Goal: Task Accomplishment & Management: Manage account settings

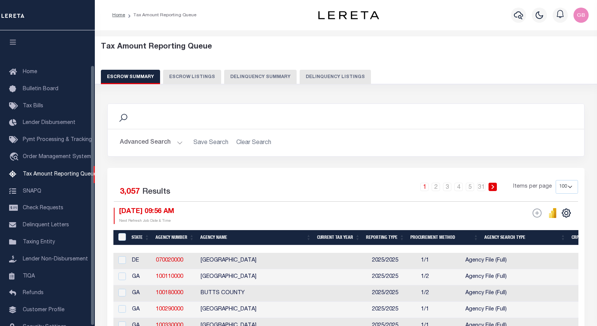
select select "100"
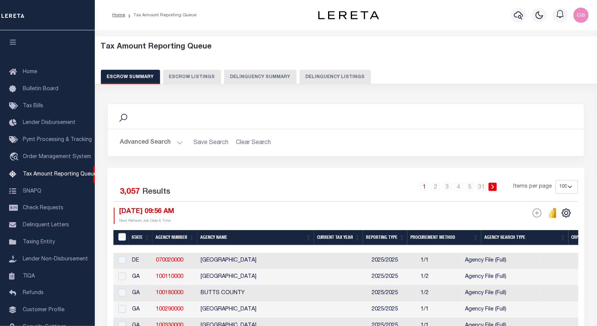
scroll to position [39, 0]
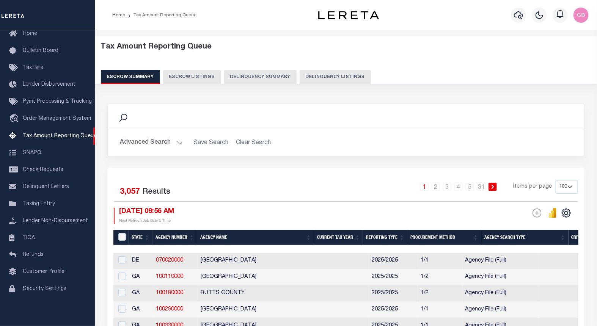
click at [334, 73] on button "Delinquency Listings" at bounding box center [334, 77] width 71 height 14
select select
select select "100"
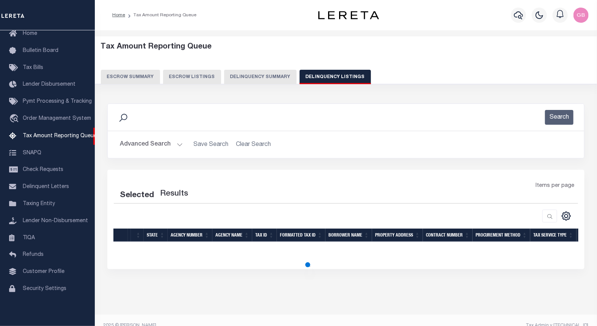
select select "100"
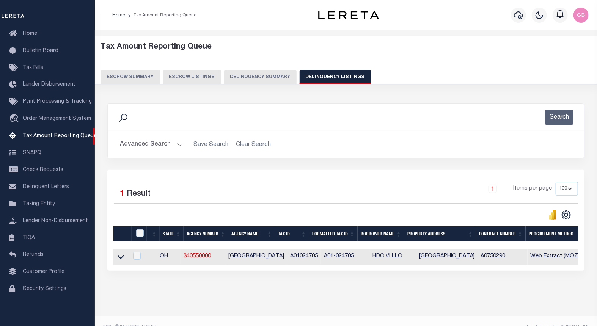
click at [179, 148] on button "Advanced Search" at bounding box center [151, 144] width 63 height 15
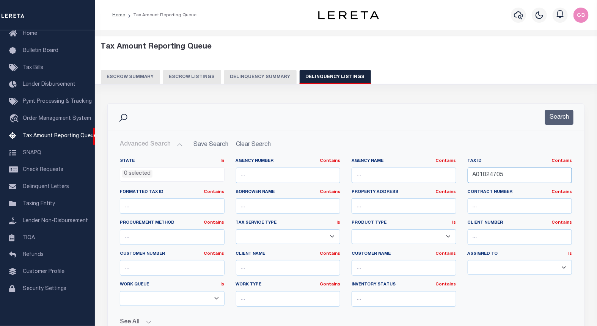
click at [487, 176] on input "A01024705" at bounding box center [519, 176] width 105 height 16
paste input "70"
type input "A01024770"
click at [560, 116] on button "Search" at bounding box center [559, 117] width 28 height 15
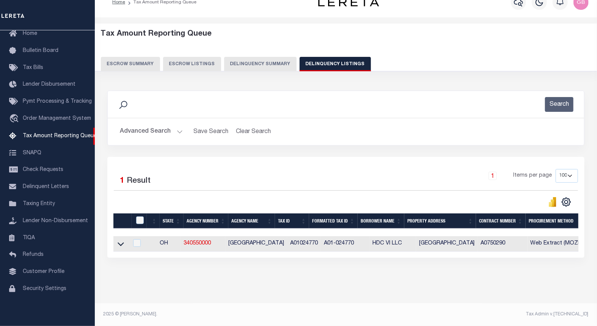
scroll to position [19, 0]
click at [122, 240] on icon at bounding box center [121, 244] width 6 height 8
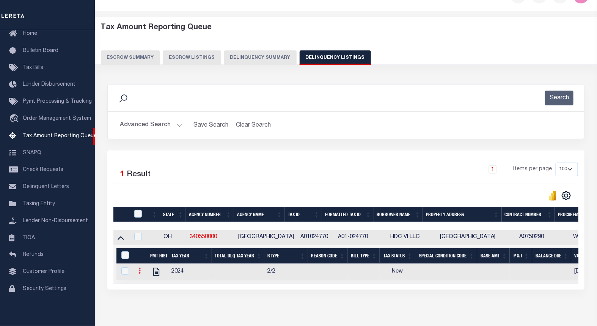
click at [140, 274] on icon at bounding box center [139, 271] width 2 height 6
click at [149, 285] on img "" at bounding box center [149, 283] width 8 height 8
checkbox input "true"
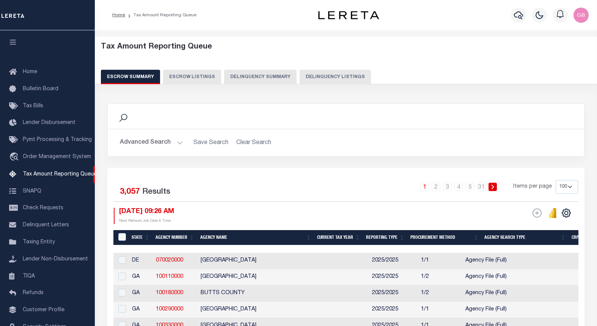
click at [324, 74] on button "Delinquency Listings" at bounding box center [334, 77] width 71 height 14
select select "100"
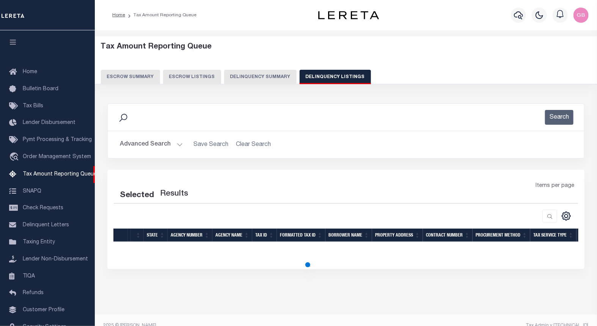
scroll to position [39, 0]
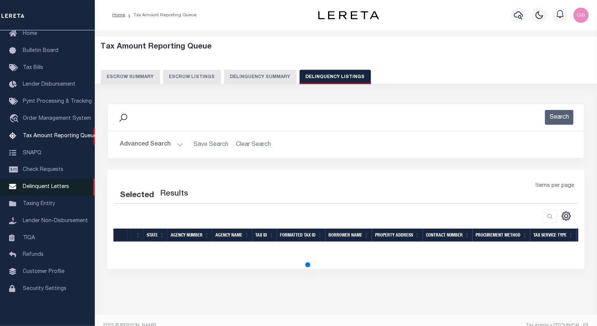
select select "100"
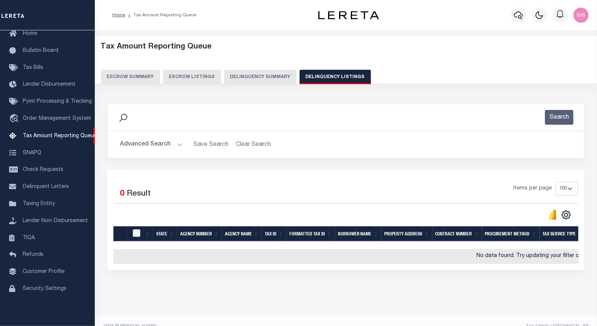
click at [179, 144] on button "Advanced Search" at bounding box center [151, 144] width 63 height 15
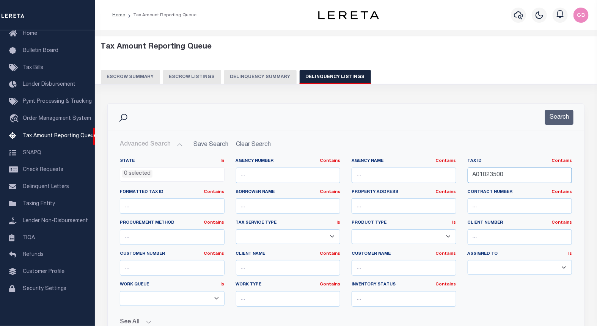
click at [485, 174] on input "A01023500" at bounding box center [519, 176] width 105 height 16
paste input "4705"
type input "A01024705"
click at [549, 126] on div "Search" at bounding box center [346, 117] width 476 height 27
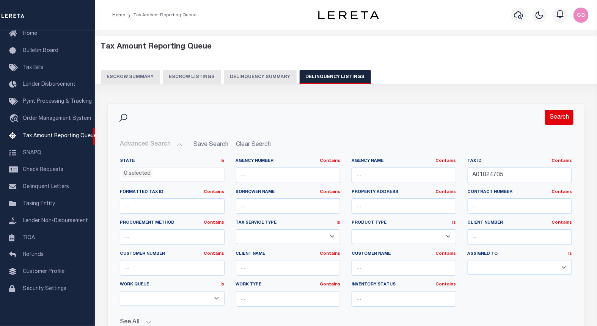
click at [549, 120] on button "Search" at bounding box center [559, 117] width 28 height 15
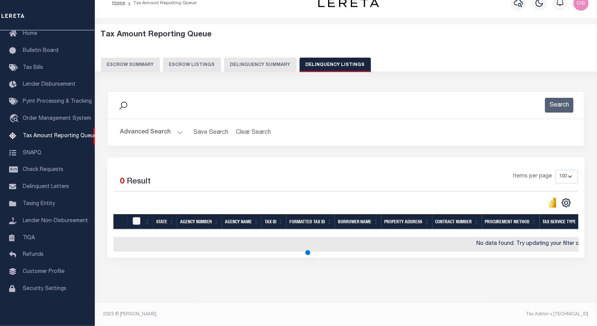
scroll to position [19, 0]
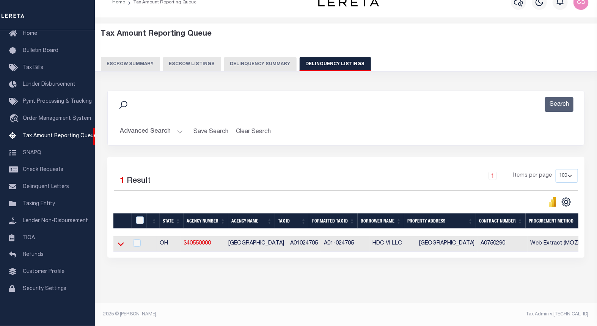
click at [122, 240] on icon at bounding box center [121, 244] width 6 height 8
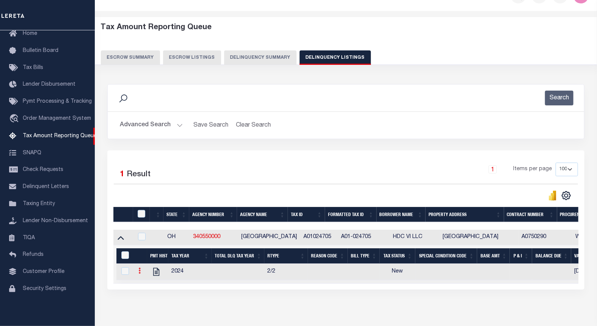
click at [140, 273] on icon at bounding box center [139, 271] width 2 height 6
click at [147, 283] on img "" at bounding box center [149, 283] width 8 height 8
checkbox input "true"
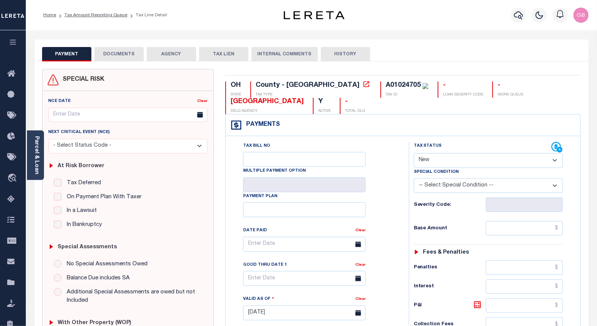
click at [449, 164] on select "- Select Status Code - Open Due/Unpaid Paid Incomplete No Tax Due Internal Refu…" at bounding box center [488, 160] width 149 height 15
select select "PYD"
click at [414, 154] on select "- Select Status Code - Open Due/Unpaid Paid Incomplete No Tax Due Internal Refu…" at bounding box center [488, 160] width 149 height 15
type input "[DATE]"
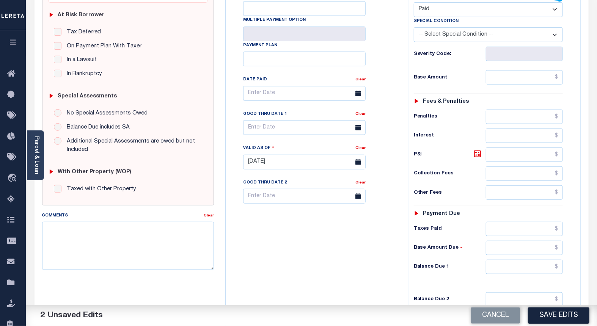
scroll to position [254, 0]
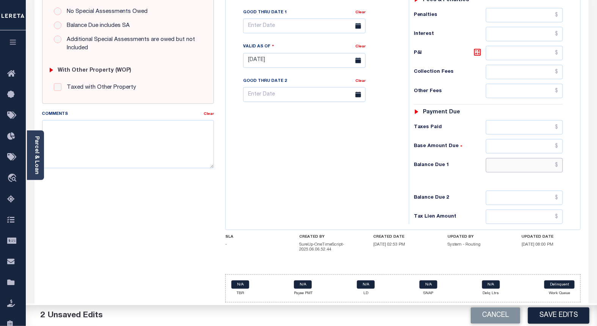
click at [558, 163] on input "text" at bounding box center [524, 165] width 77 height 14
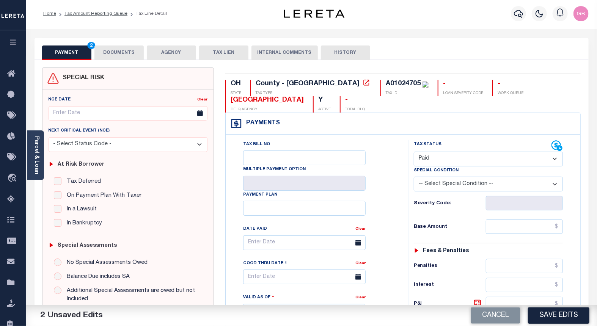
scroll to position [0, 0]
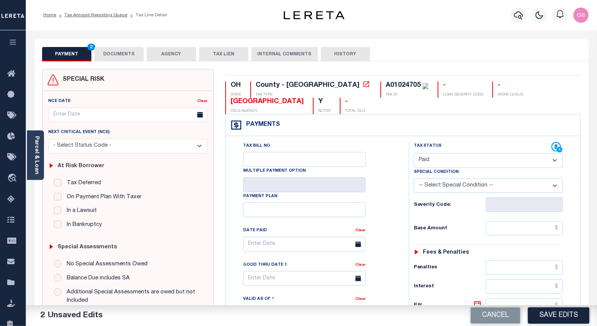
type input "$0.00"
click at [111, 47] on button "DOCUMENTS" at bounding box center [118, 54] width 49 height 14
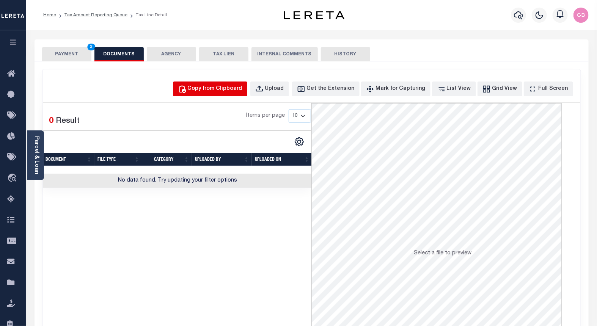
click at [229, 85] on div "Copy from Clipboard" at bounding box center [215, 89] width 55 height 8
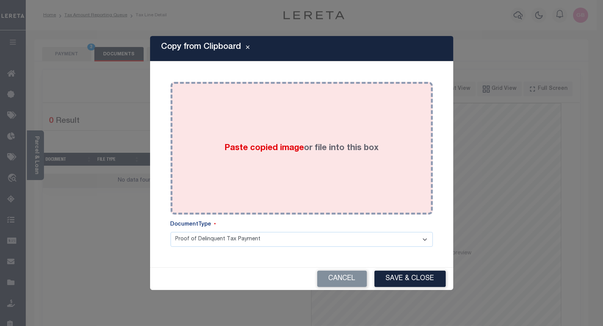
click at [271, 128] on div "Paste copied image or file into this box" at bounding box center [301, 148] width 251 height 121
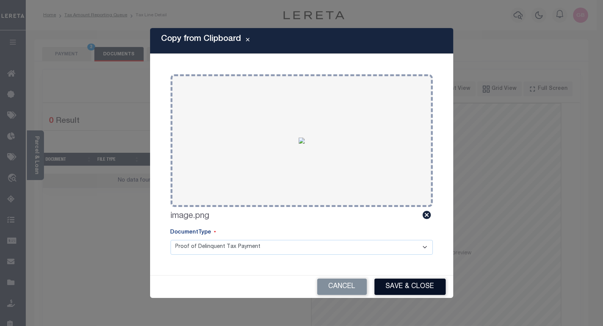
click at [409, 284] on button "Save & Close" at bounding box center [410, 287] width 71 height 16
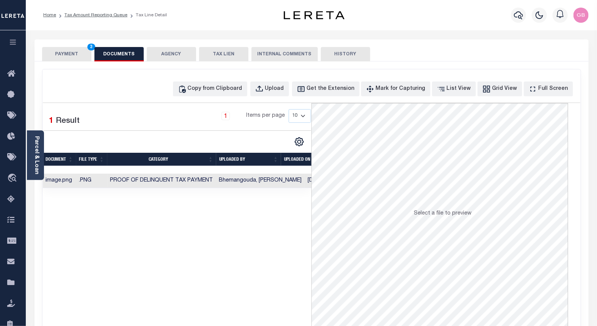
click at [57, 59] on button "PAYMENT 3" at bounding box center [66, 54] width 49 height 14
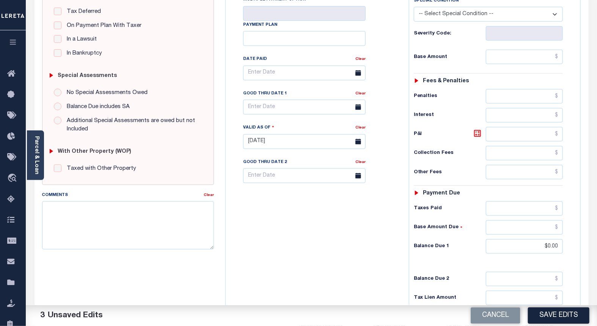
scroll to position [252, 0]
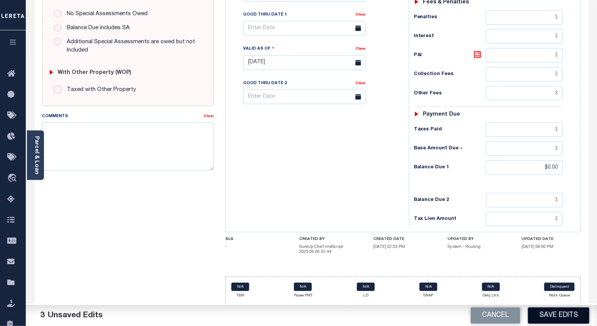
click at [553, 316] on button "Save Edits" at bounding box center [558, 315] width 61 height 16
checkbox input "false"
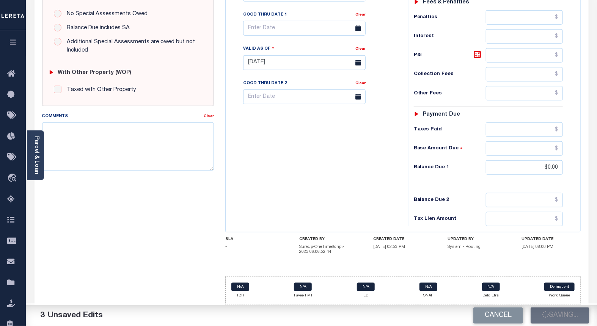
type input "$0"
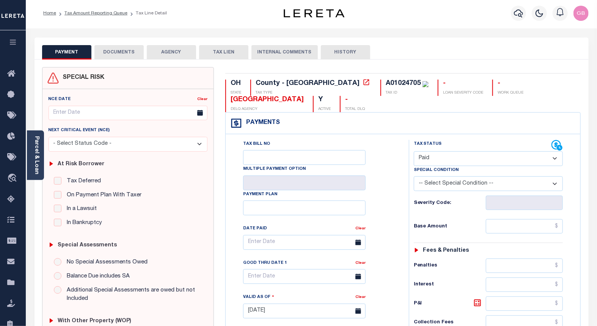
scroll to position [0, 0]
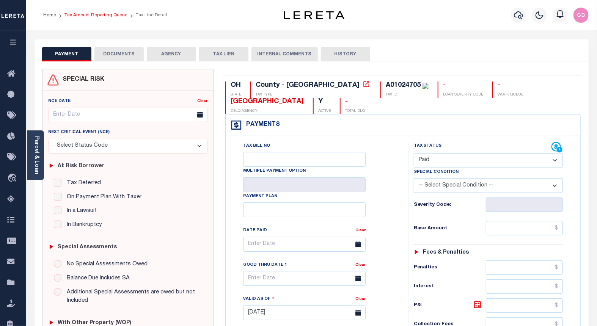
click at [92, 14] on link "Tax Amount Reporting Queue" at bounding box center [95, 15] width 63 height 5
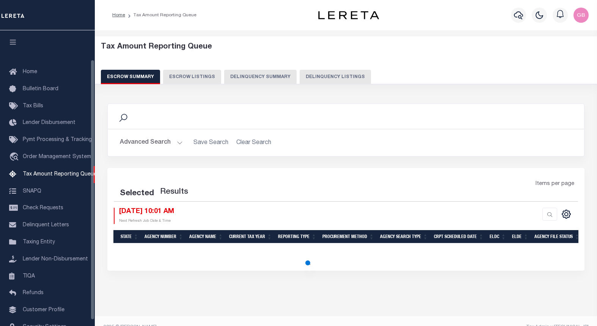
click at [324, 76] on button "Delinquency Listings" at bounding box center [334, 77] width 71 height 14
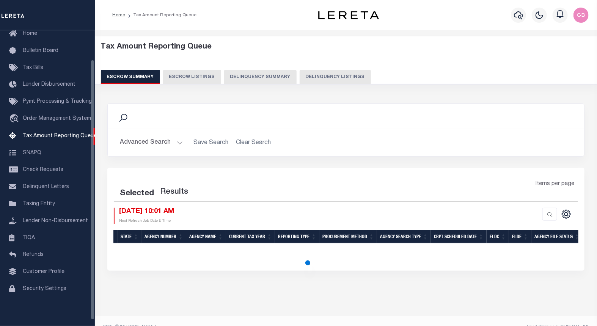
select select "100"
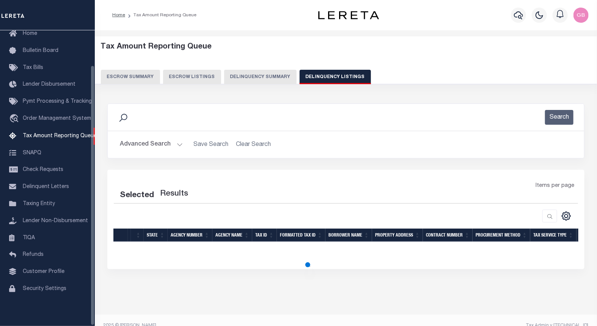
select select "100"
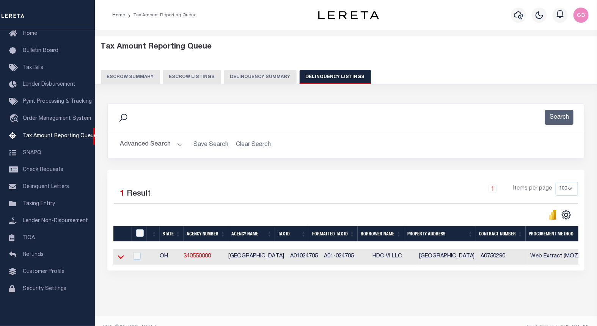
click at [119, 259] on icon at bounding box center [121, 258] width 6 height 4
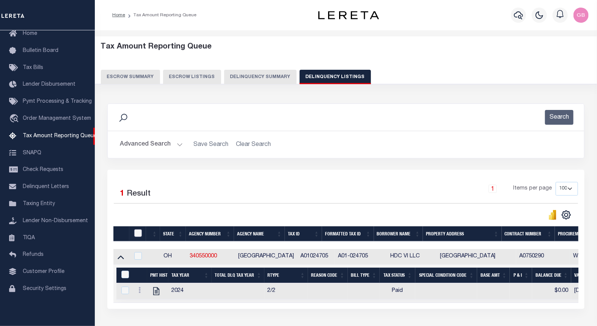
click at [140, 233] on input "checkbox" at bounding box center [138, 233] width 8 height 8
checkbox input "true"
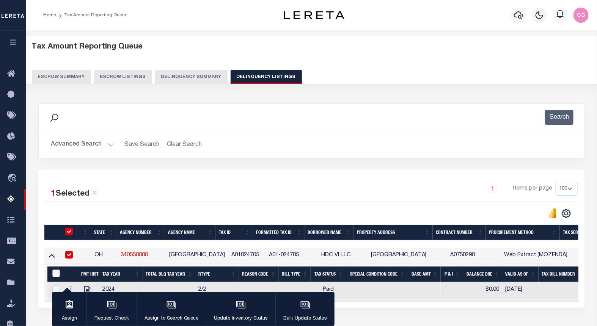
click at [57, 275] on input "&nbsp;" at bounding box center [56, 274] width 8 height 8
checkbox input "true"
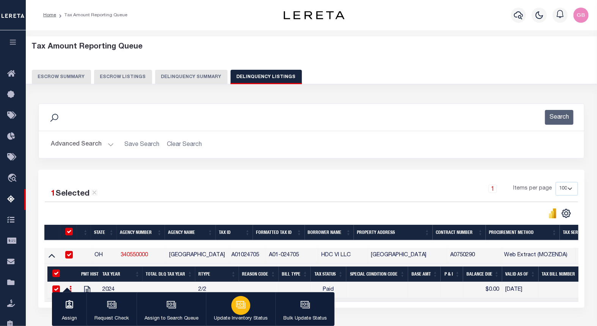
click at [238, 312] on div "button" at bounding box center [240, 305] width 19 height 19
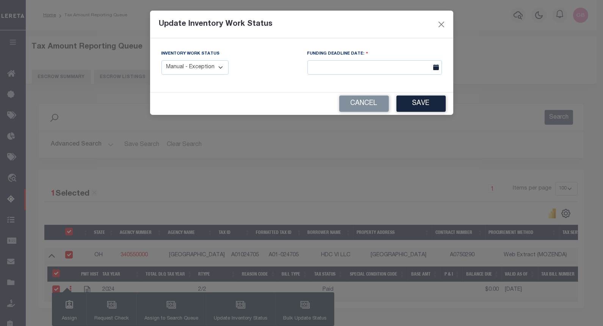
click at [209, 64] on select "Manual - Exception Pended - Awaiting Search Late Add Exception Completed" at bounding box center [194, 67] width 67 height 15
select select "4"
click at [161, 60] on select "Manual - Exception Pended - Awaiting Search Late Add Exception Completed" at bounding box center [194, 67] width 67 height 15
click at [418, 100] on button "Save" at bounding box center [421, 104] width 49 height 16
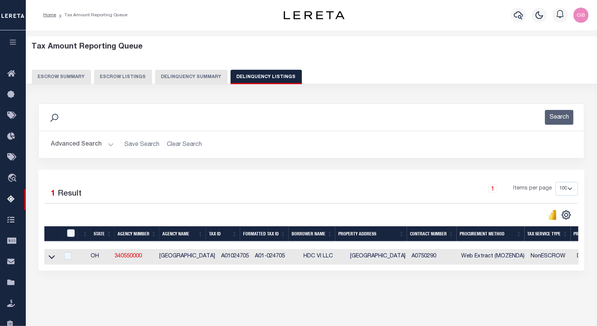
click at [106, 148] on button "Advanced Search" at bounding box center [82, 144] width 63 height 15
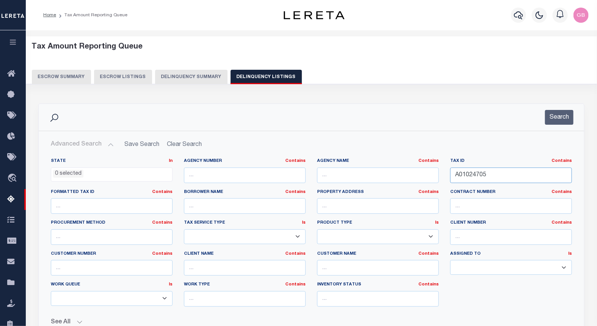
click at [466, 175] on input "A01024705" at bounding box center [511, 176] width 122 height 16
paste input "800"
type input "A01024800"
click at [556, 120] on button "Search" at bounding box center [559, 117] width 28 height 15
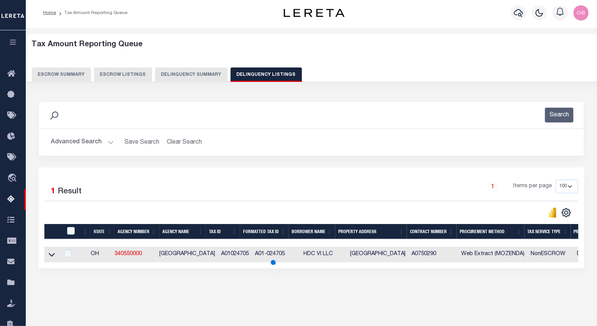
scroll to position [76, 0]
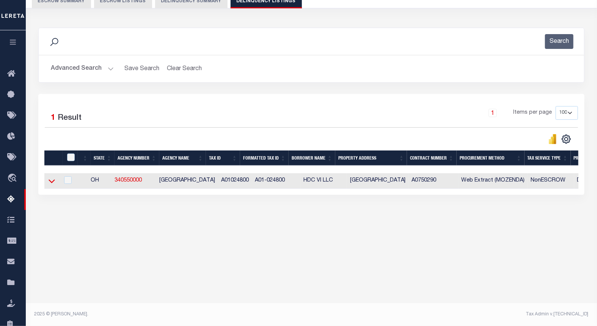
click at [51, 182] on icon at bounding box center [52, 181] width 6 height 8
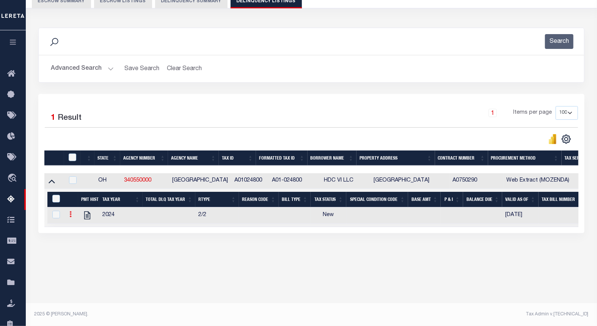
click at [69, 215] on icon at bounding box center [70, 214] width 2 height 6
click at [76, 230] on img "" at bounding box center [80, 227] width 8 height 8
checkbox input "true"
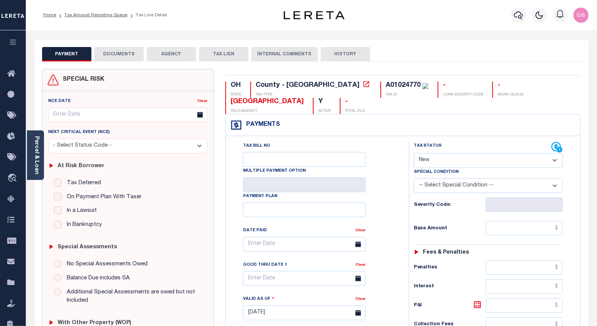
click at [425, 165] on select "- Select Status Code - Open Due/Unpaid Paid Incomplete No Tax Due Internal Refu…" at bounding box center [488, 160] width 149 height 15
select select "PYD"
click at [414, 154] on select "- Select Status Code - Open Due/Unpaid Paid Incomplete No Tax Due Internal Refu…" at bounding box center [488, 160] width 149 height 15
type input "[DATE]"
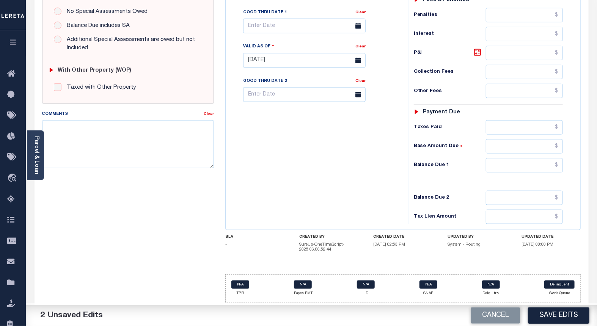
scroll to position [254, 0]
click at [563, 165] on div "Tax Status Status - Select Status Code -" at bounding box center [491, 56] width 164 height 335
click at [554, 161] on input "text" at bounding box center [524, 165] width 77 height 14
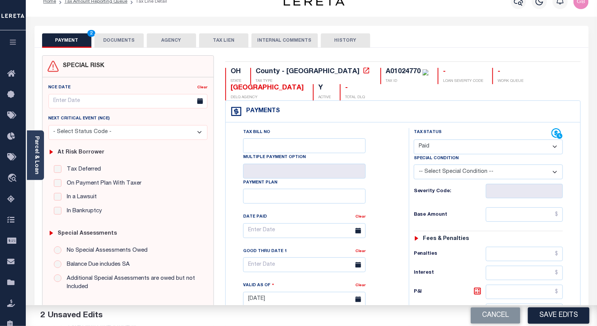
scroll to position [0, 0]
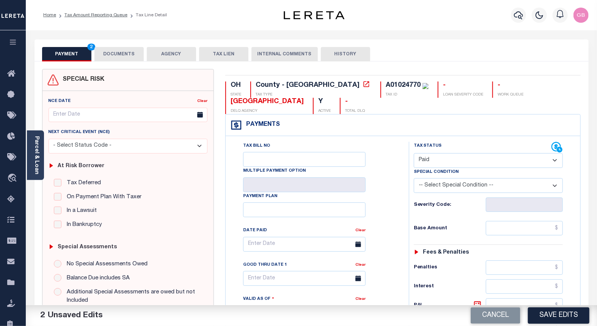
type input "$0.00"
click at [121, 55] on button "DOCUMENTS" at bounding box center [118, 54] width 49 height 14
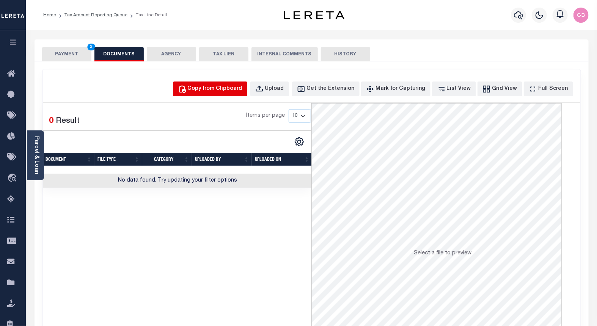
click at [203, 95] on button "Copy from Clipboard" at bounding box center [210, 89] width 74 height 15
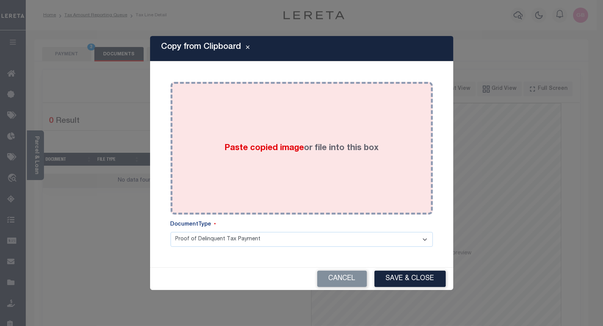
click at [264, 142] on label "Paste copied image or file into this box" at bounding box center [301, 148] width 154 height 13
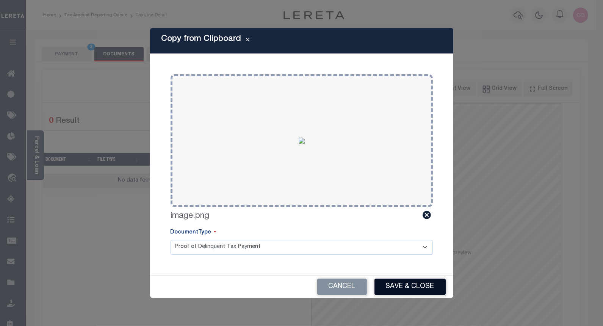
click at [407, 283] on button "Save & Close" at bounding box center [410, 287] width 71 height 16
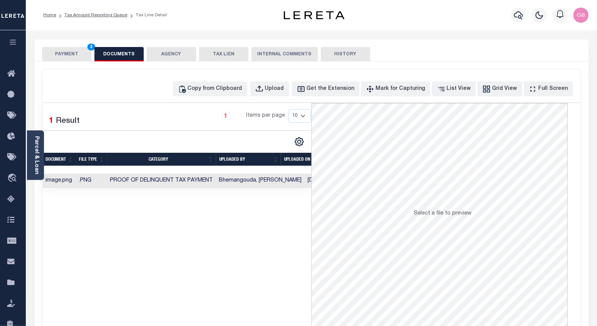
click at [69, 54] on button "PAYMENT 3" at bounding box center [66, 54] width 49 height 14
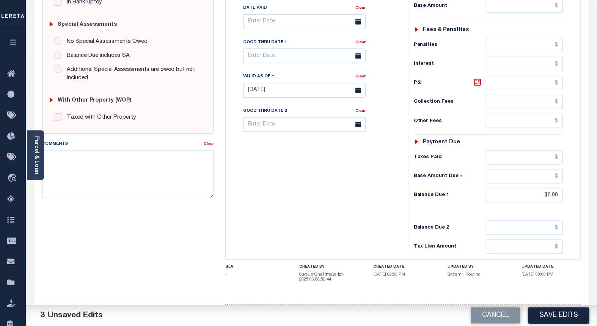
scroll to position [252, 0]
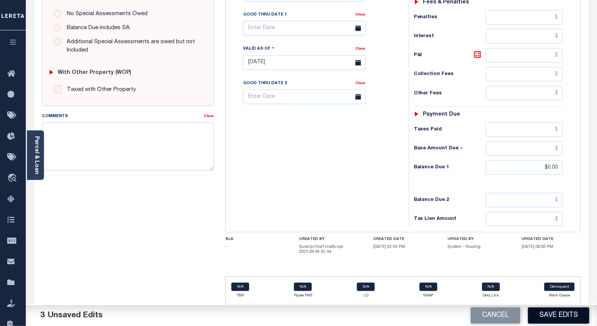
click at [545, 314] on button "Save Edits" at bounding box center [558, 315] width 61 height 16
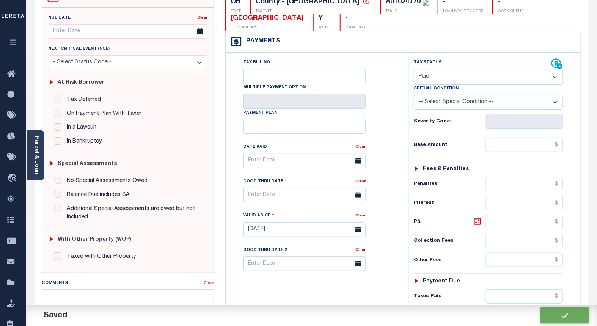
checkbox input "false"
type input "$0"
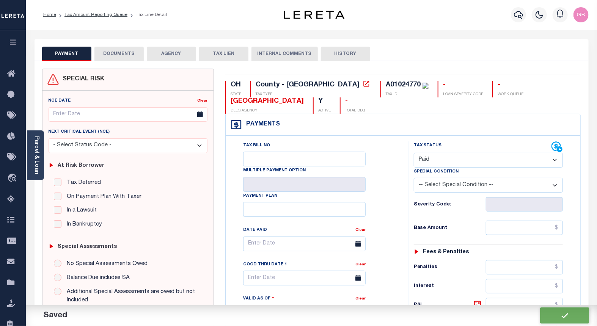
scroll to position [0, 0]
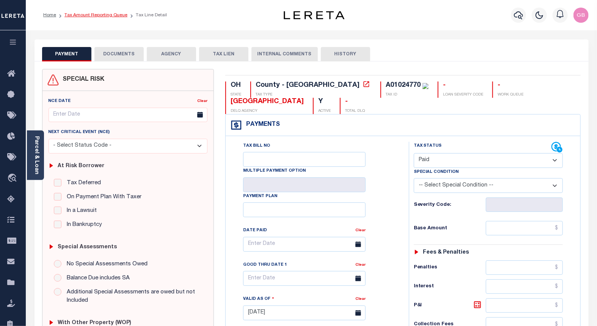
click at [100, 15] on link "Tax Amount Reporting Queue" at bounding box center [95, 15] width 63 height 5
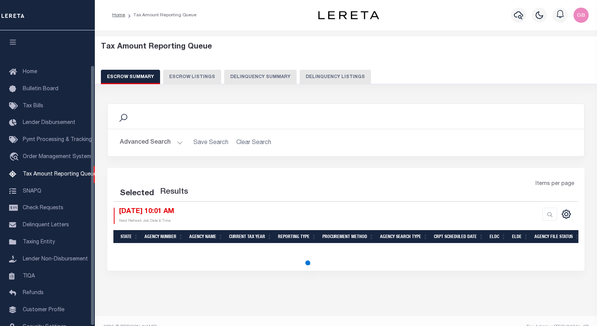
click at [334, 82] on button "Delinquency Listings" at bounding box center [334, 77] width 71 height 14
select select "100"
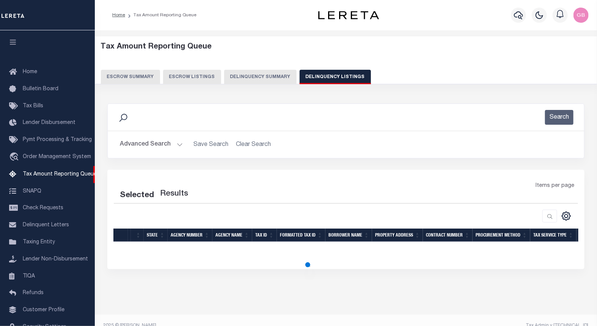
scroll to position [39, 0]
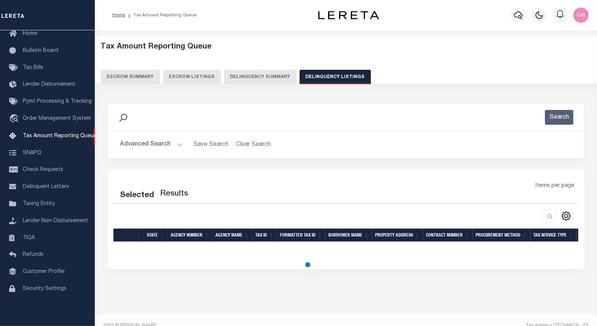
select select "100"
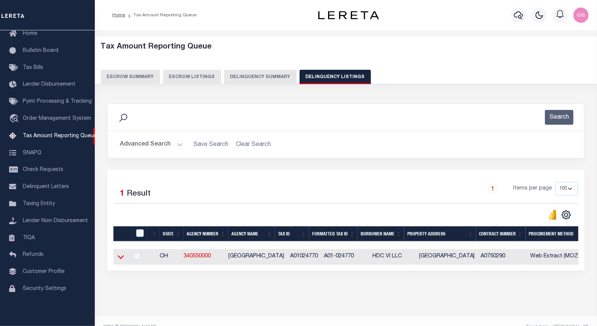
click at [119, 257] on icon at bounding box center [121, 257] width 6 height 8
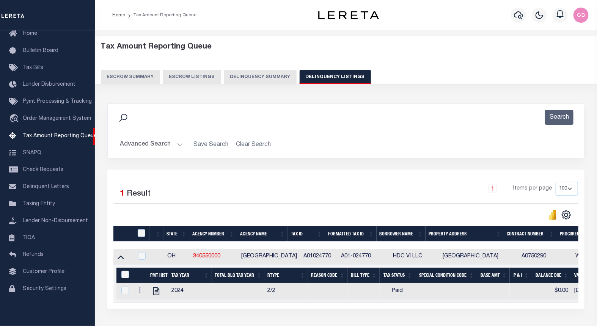
scroll to position [19, 0]
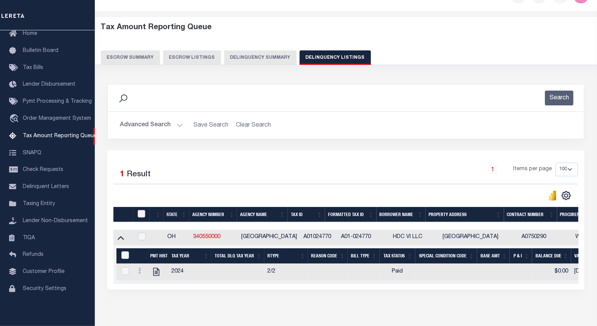
click at [139, 215] on input "checkbox" at bounding box center [142, 214] width 8 height 8
checkbox input "true"
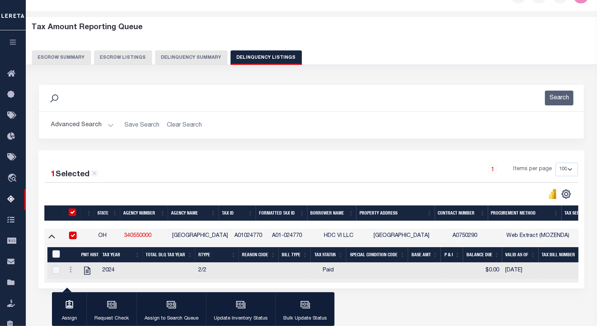
drag, startPoint x: 57, startPoint y: 255, endPoint x: 105, endPoint y: 271, distance: 50.2
click at [56, 255] on input "&nbsp;" at bounding box center [56, 254] width 8 height 8
checkbox input "true"
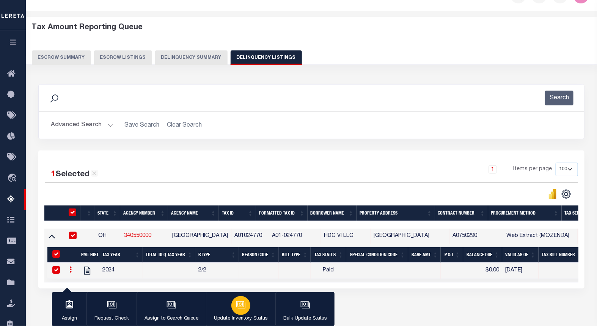
click at [215, 304] on button "Update Inventory Status" at bounding box center [240, 309] width 69 height 34
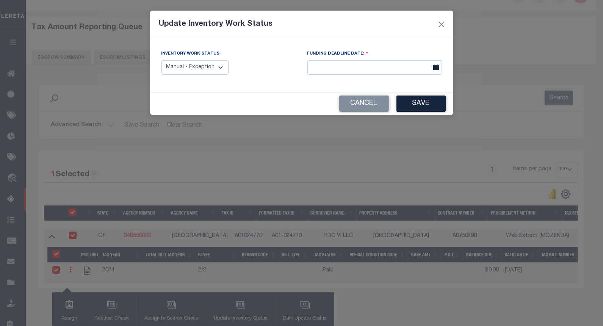
click at [205, 64] on select "Manual - Exception Pended - Awaiting Search Late Add Exception Completed" at bounding box center [194, 67] width 67 height 15
select select "4"
click at [161, 60] on select "Manual - Exception Pended - Awaiting Search Late Add Exception Completed" at bounding box center [194, 67] width 67 height 15
click at [433, 105] on button "Save" at bounding box center [421, 104] width 49 height 16
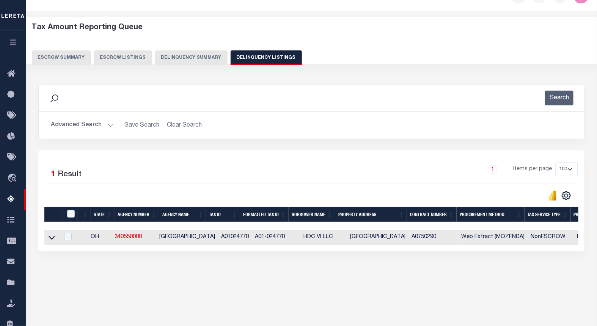
click at [106, 126] on button "Advanced Search" at bounding box center [82, 125] width 63 height 15
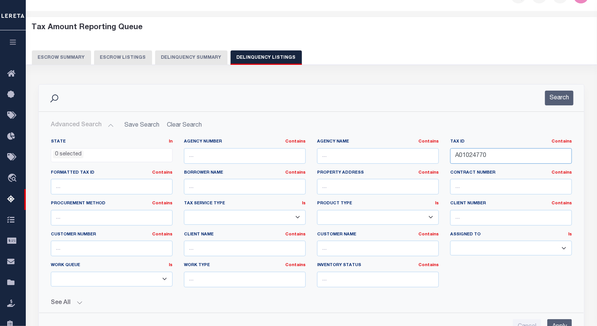
click at [464, 157] on input "A01024770" at bounding box center [511, 156] width 122 height 16
paste input "85"
type input "A01024850"
drag, startPoint x: 559, startPoint y: 89, endPoint x: 552, endPoint y: 107, distance: 19.7
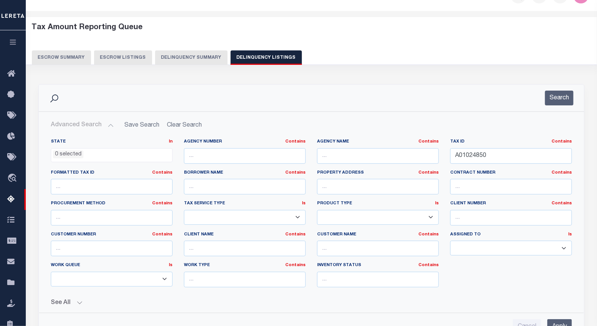
click at [560, 89] on div "Search" at bounding box center [311, 98] width 545 height 27
click at [555, 97] on button "Search" at bounding box center [559, 98] width 28 height 15
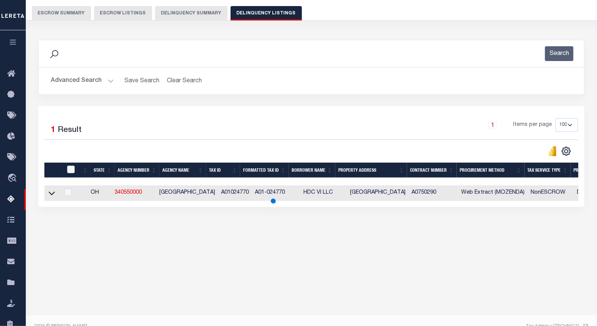
scroll to position [76, 0]
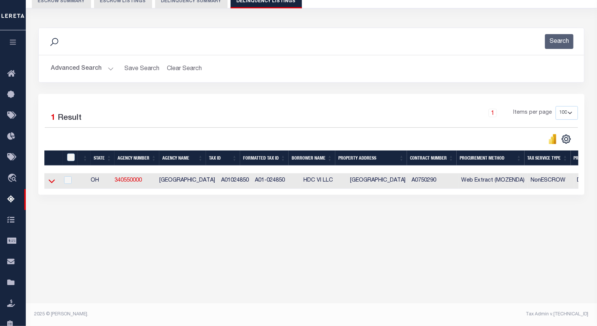
click at [54, 183] on icon at bounding box center [52, 181] width 6 height 8
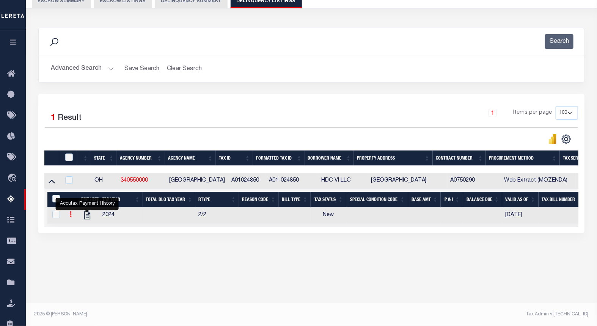
click at [70, 217] on icon at bounding box center [70, 214] width 2 height 6
click at [75, 231] on link "" at bounding box center [80, 226] width 26 height 13
checkbox input "true"
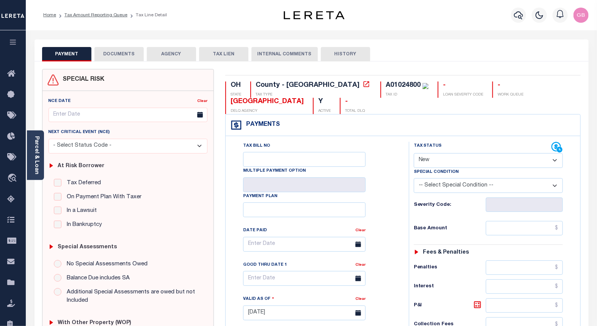
click at [440, 160] on select "- Select Status Code - Open Due/Unpaid Paid Incomplete No Tax Due Internal Refu…" at bounding box center [488, 160] width 149 height 15
select select "PYD"
click at [414, 154] on select "- Select Status Code - Open Due/Unpaid Paid Incomplete No Tax Due Internal Refu…" at bounding box center [488, 160] width 149 height 15
type input "[DATE]"
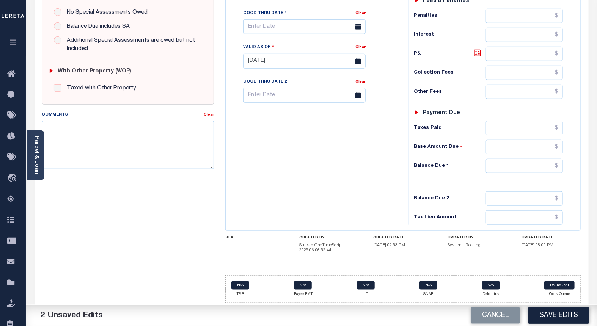
scroll to position [254, 0]
click at [559, 165] on input "text" at bounding box center [524, 165] width 77 height 14
type input "$0.00"
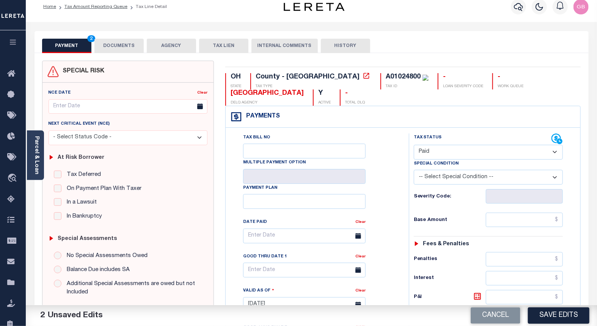
scroll to position [0, 0]
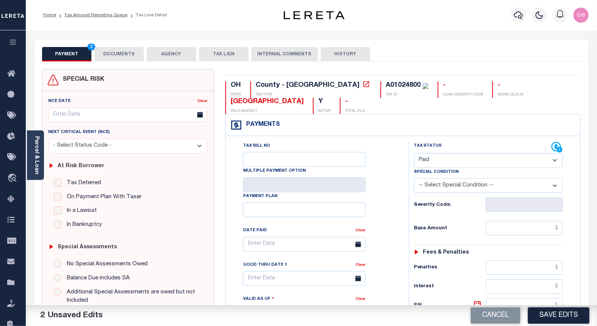
click at [111, 59] on button "DOCUMENTS" at bounding box center [118, 54] width 49 height 14
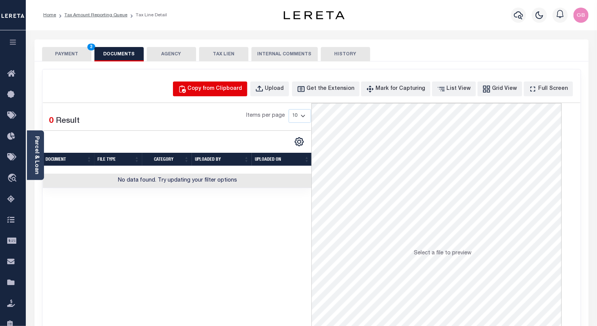
click at [234, 91] on div "Copy from Clipboard" at bounding box center [215, 89] width 55 height 8
select select "POP"
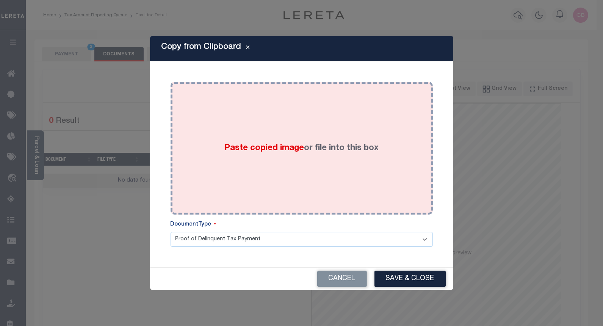
click at [301, 144] on span "Paste copied image" at bounding box center [264, 148] width 80 height 8
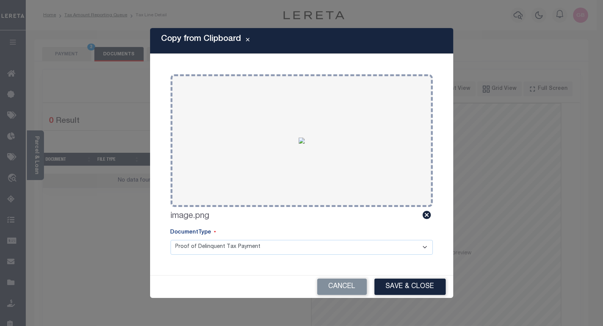
click at [419, 284] on button "Save & Close" at bounding box center [410, 287] width 71 height 16
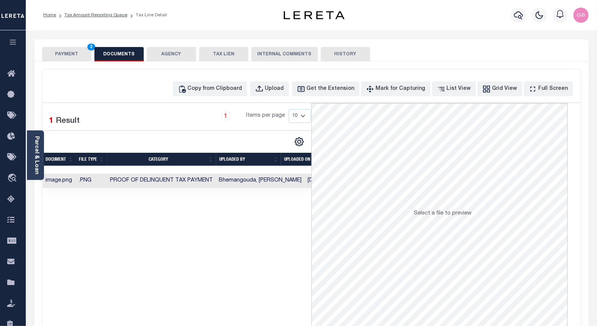
click at [55, 52] on button "PAYMENT 3" at bounding box center [66, 54] width 49 height 14
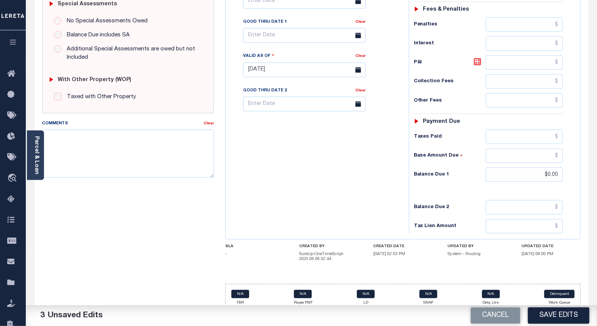
scroll to position [252, 0]
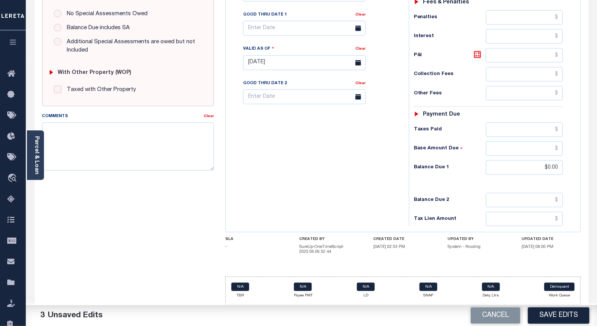
drag, startPoint x: 566, startPoint y: 311, endPoint x: 491, endPoint y: 268, distance: 86.6
click at [566, 312] on button "Save Edits" at bounding box center [558, 315] width 61 height 16
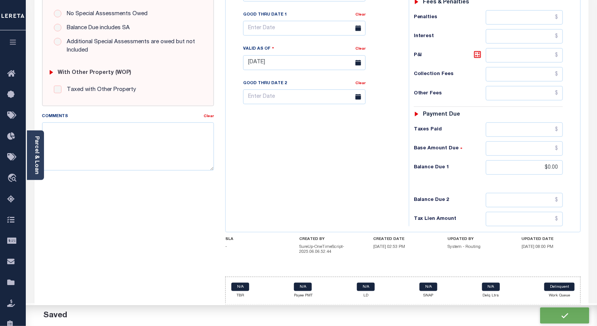
checkbox input "false"
type input "$0"
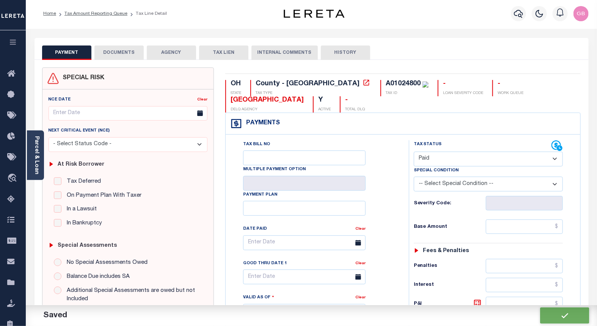
scroll to position [0, 0]
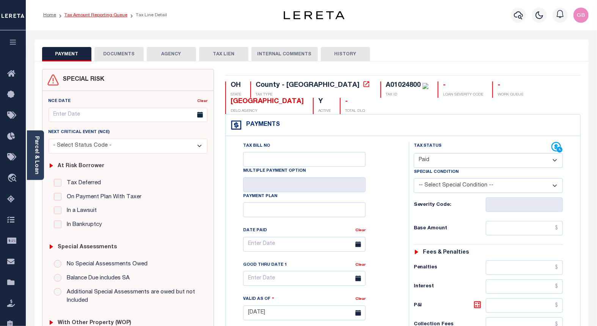
click at [93, 13] on link "Tax Amount Reporting Queue" at bounding box center [95, 15] width 63 height 5
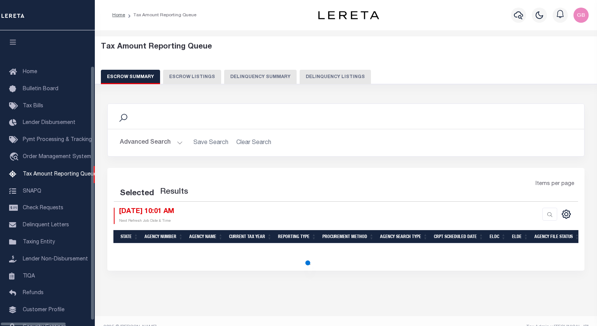
click at [323, 77] on button "Delinquency Listings" at bounding box center [334, 77] width 71 height 14
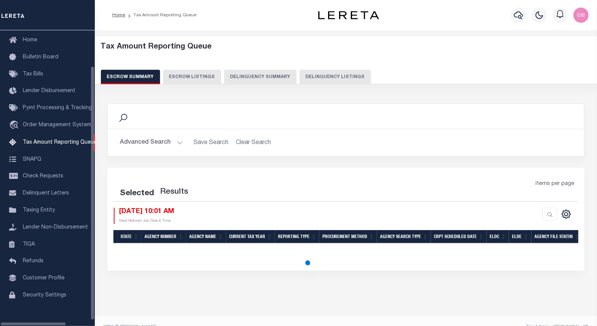
select select "100"
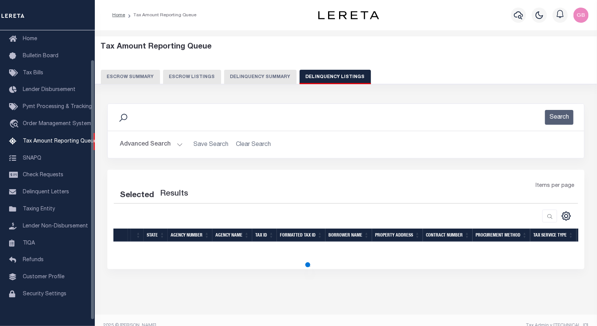
select select "100"
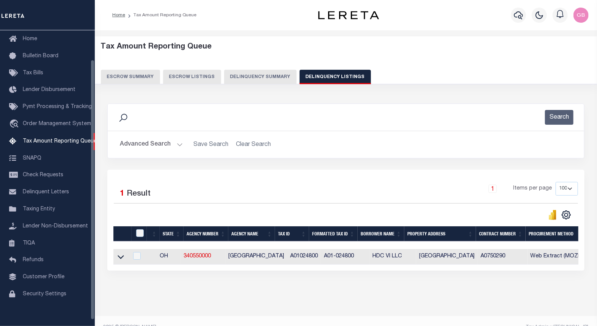
scroll to position [33, 0]
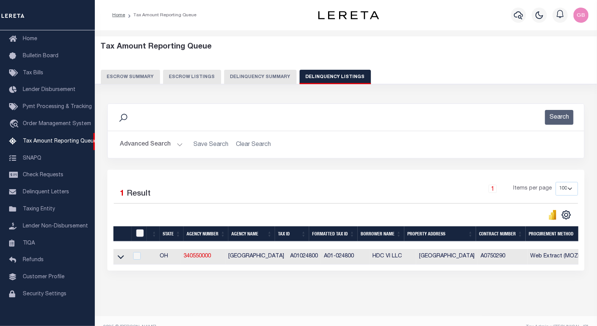
click at [139, 234] on input "checkbox" at bounding box center [140, 233] width 8 height 8
checkbox input "true"
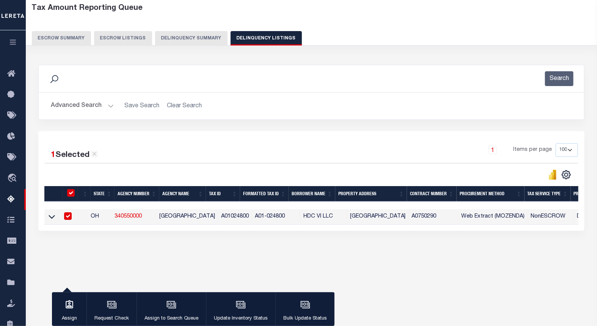
scroll to position [76, 0]
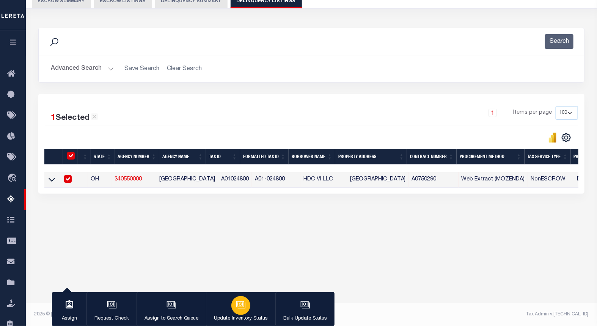
click at [243, 309] on icon "button" at bounding box center [241, 305] width 10 height 10
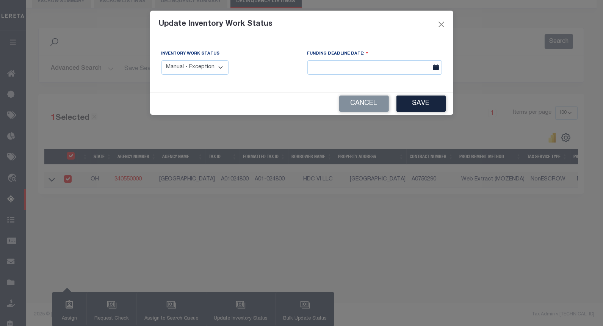
click at [202, 74] on select "Manual - Exception Pended - Awaiting Search Late Add Exception Completed" at bounding box center [194, 67] width 67 height 15
select select "4"
click at [161, 60] on select "Manual - Exception Pended - Awaiting Search Late Add Exception Completed" at bounding box center [194, 67] width 67 height 15
click at [408, 105] on button "Save" at bounding box center [421, 104] width 49 height 16
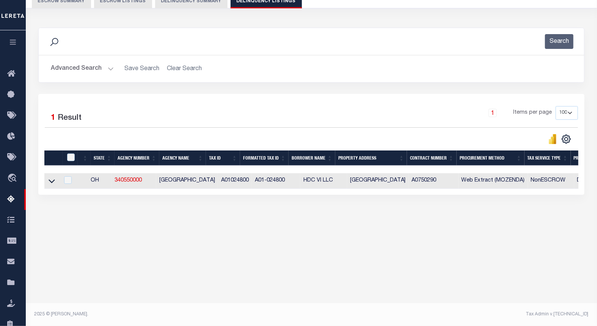
click at [109, 71] on button "Advanced Search" at bounding box center [82, 68] width 63 height 15
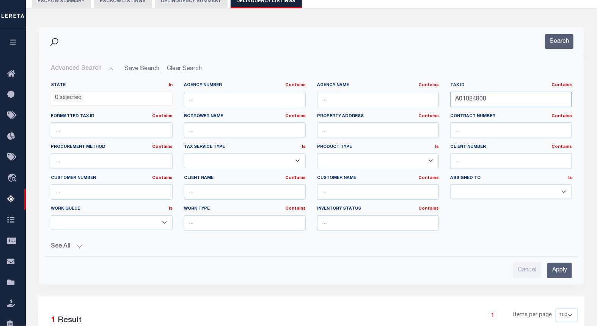
click at [467, 105] on input "A01024800" at bounding box center [511, 100] width 122 height 16
paste input "86211"
type input "A01086211"
click at [560, 43] on button "Search" at bounding box center [559, 41] width 28 height 15
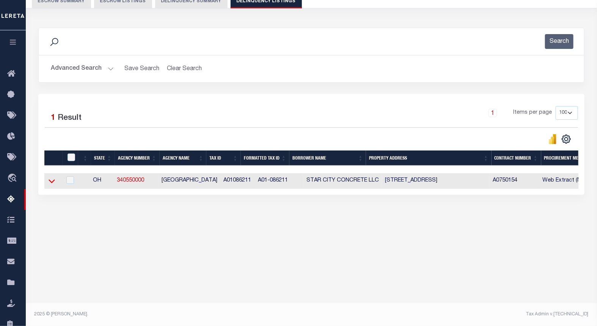
click at [51, 185] on icon at bounding box center [52, 181] width 6 height 8
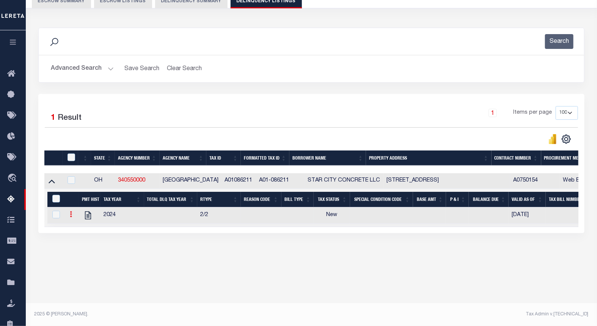
click at [70, 217] on icon at bounding box center [71, 214] width 2 height 6
click at [76, 230] on img "" at bounding box center [80, 227] width 8 height 8
checkbox input "true"
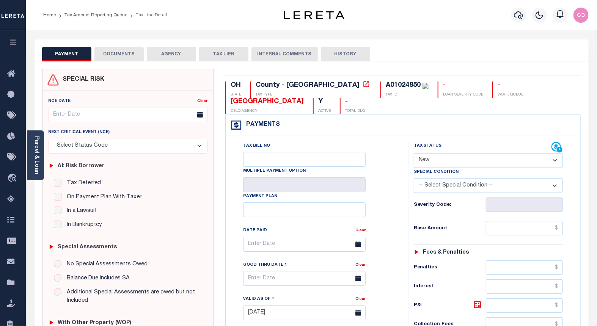
click at [438, 165] on select "- Select Status Code - Open Due/Unpaid Paid Incomplete No Tax Due Internal Refu…" at bounding box center [488, 160] width 149 height 15
select select "PYD"
click at [414, 154] on select "- Select Status Code - Open Due/Unpaid Paid Incomplete No Tax Due Internal Refu…" at bounding box center [488, 160] width 149 height 15
type input "[DATE]"
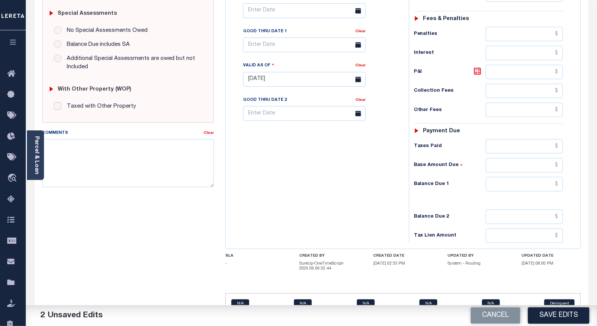
scroll to position [254, 0]
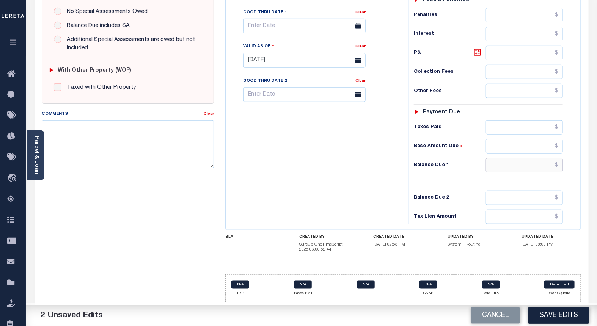
click at [558, 162] on input "text" at bounding box center [524, 165] width 77 height 14
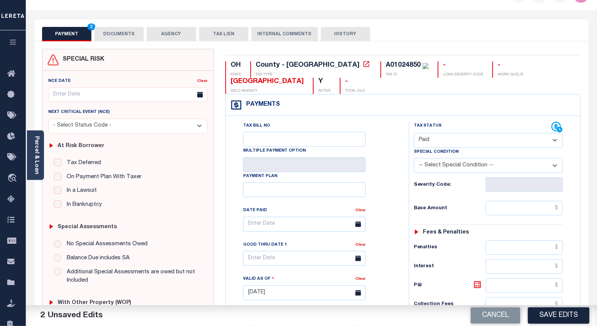
scroll to position [0, 0]
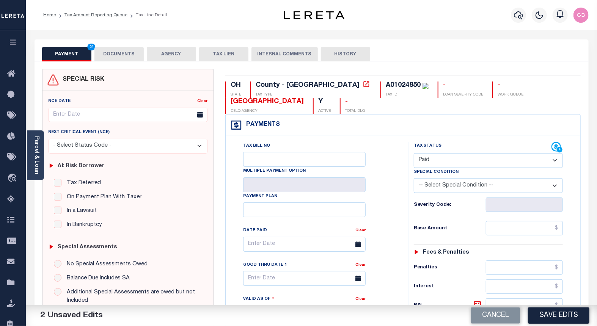
type input "$0.00"
click at [120, 56] on button "DOCUMENTS" at bounding box center [118, 54] width 49 height 14
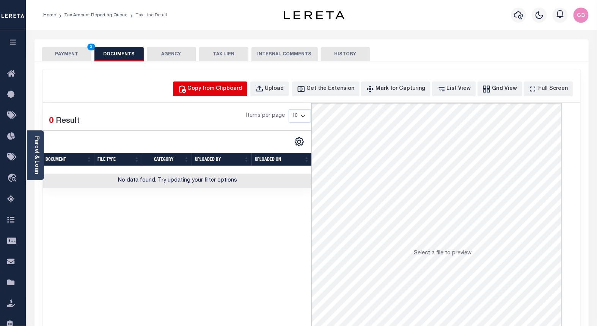
click at [207, 91] on div "Copy from Clipboard" at bounding box center [215, 89] width 55 height 8
select select "POP"
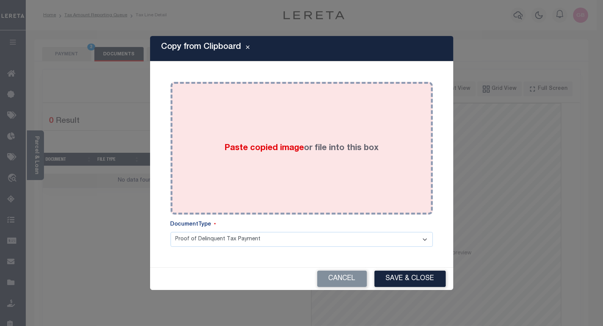
click at [291, 137] on div "Paste copied image or file into this box" at bounding box center [301, 148] width 251 height 121
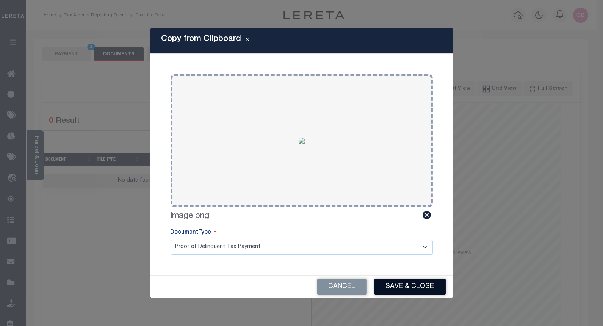
click at [403, 285] on button "Save & Close" at bounding box center [410, 287] width 71 height 16
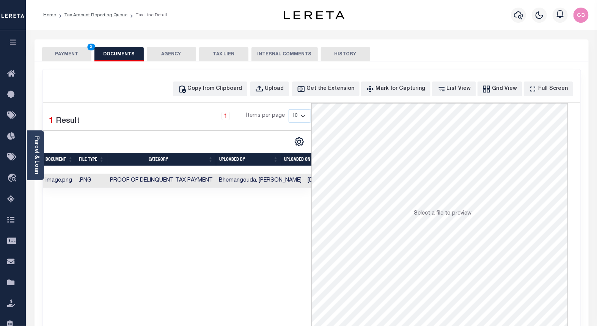
click at [71, 51] on button "PAYMENT 3" at bounding box center [66, 54] width 49 height 14
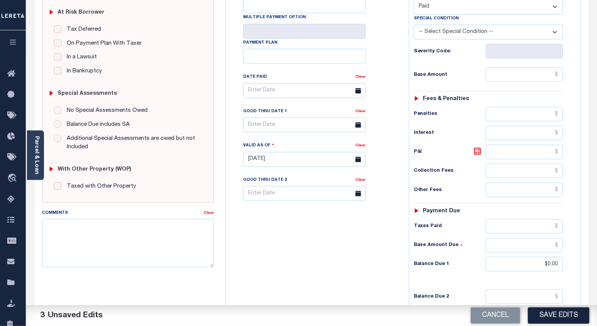
scroll to position [252, 0]
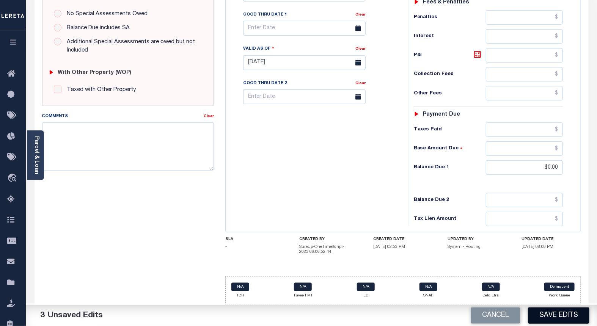
click at [569, 315] on button "Save Edits" at bounding box center [558, 315] width 61 height 16
checkbox input "false"
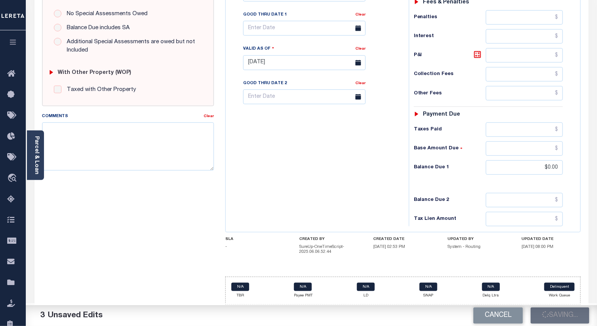
type input "$0"
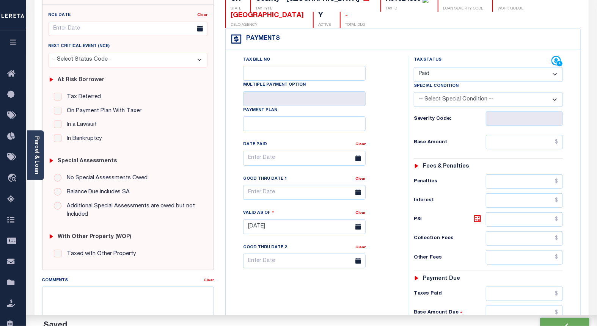
scroll to position [0, 0]
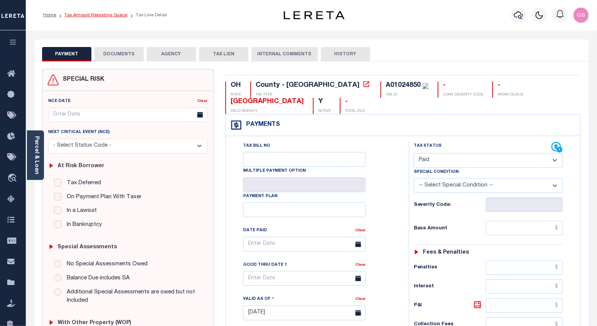
click at [76, 15] on link "Tax Amount Reporting Queue" at bounding box center [95, 15] width 63 height 5
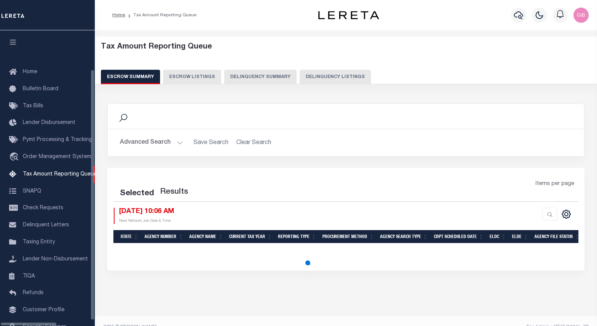
select select "100"
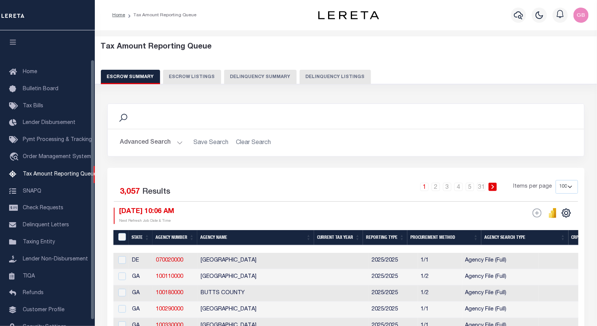
scroll to position [33, 0]
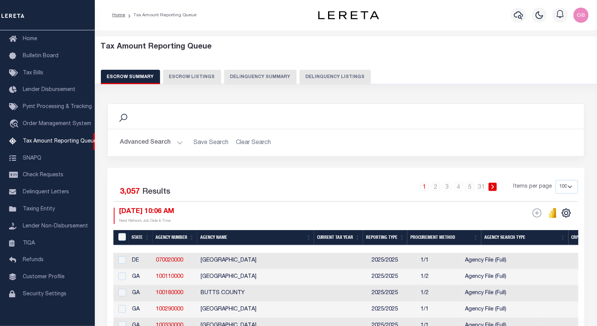
click at [320, 82] on button "Delinquency Listings" at bounding box center [334, 77] width 71 height 14
select select "100"
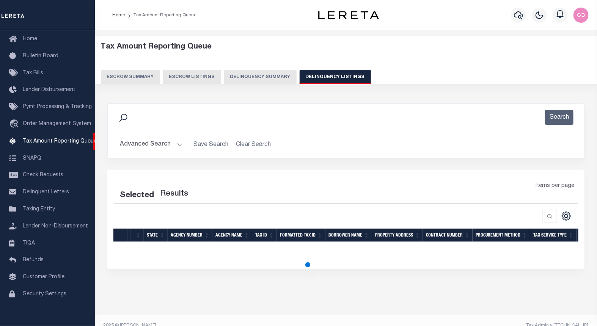
select select "100"
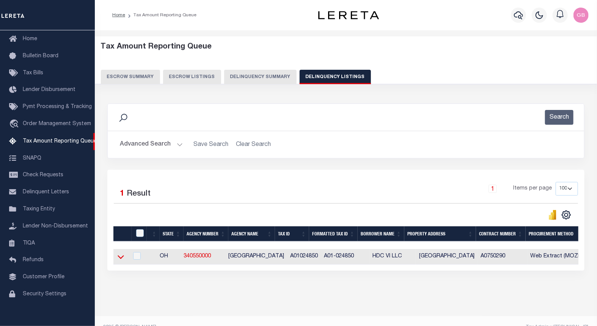
click at [120, 259] on icon at bounding box center [121, 258] width 6 height 4
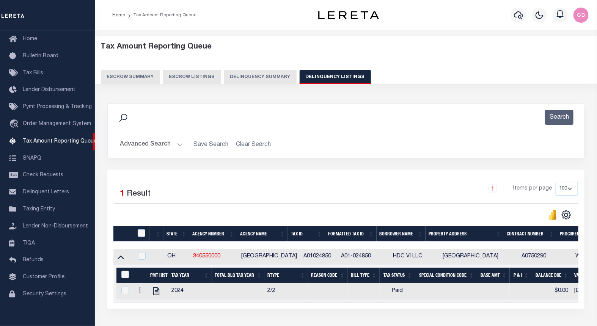
scroll to position [42, 0]
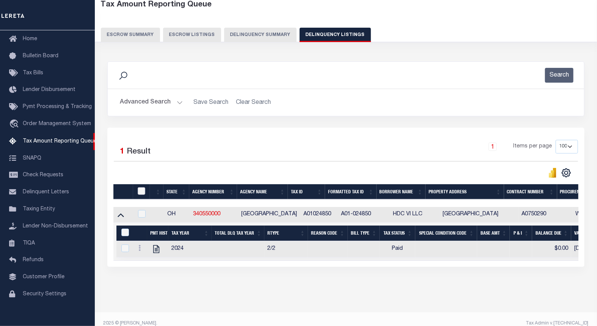
click at [140, 191] on input "checkbox" at bounding box center [142, 191] width 8 height 8
checkbox input "true"
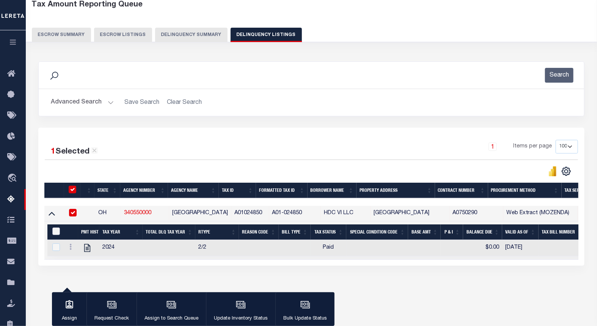
click at [54, 229] on input "&nbsp;" at bounding box center [56, 231] width 8 height 8
checkbox input "true"
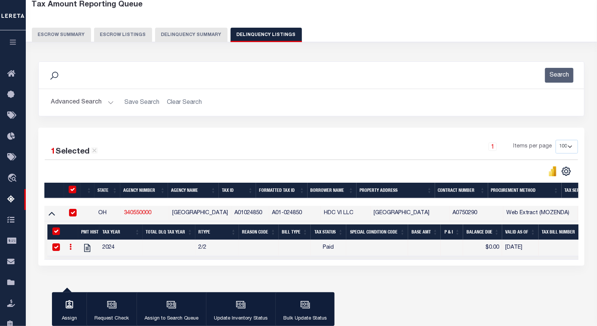
click at [239, 288] on div "Data sync process is currently running, you may face some response delays. Sear…" at bounding box center [311, 171] width 556 height 235
click at [233, 299] on div "button" at bounding box center [240, 305] width 19 height 19
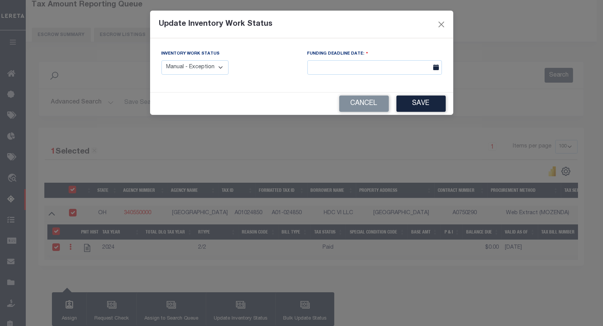
click at [212, 67] on select "Manual - Exception Pended - Awaiting Search Late Add Exception Completed" at bounding box center [194, 67] width 67 height 15
select select "4"
click at [161, 60] on select "Manual - Exception Pended - Awaiting Search Late Add Exception Completed" at bounding box center [194, 67] width 67 height 15
click at [426, 109] on button "Save" at bounding box center [421, 104] width 49 height 16
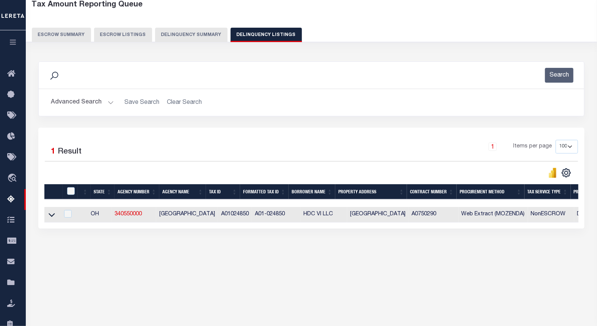
click at [107, 102] on button "Advanced Search" at bounding box center [82, 102] width 63 height 15
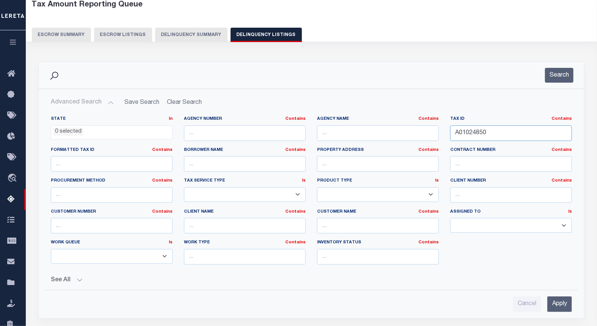
click at [468, 136] on input "A01024850" at bounding box center [511, 133] width 122 height 16
paste input "86212"
type input "A01086212"
click at [560, 78] on button "Search" at bounding box center [559, 75] width 28 height 15
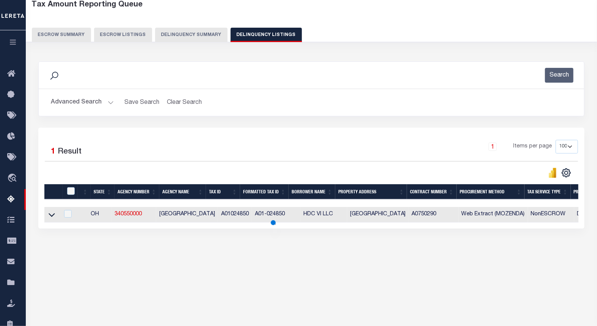
scroll to position [76, 0]
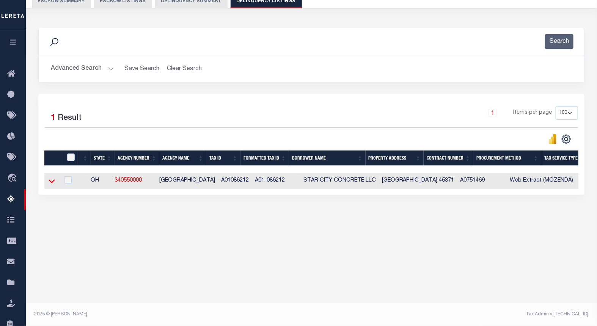
click at [50, 183] on icon at bounding box center [52, 182] width 6 height 4
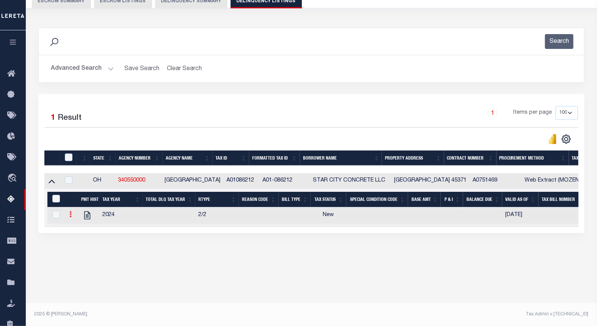
click at [71, 217] on icon at bounding box center [70, 214] width 2 height 6
click at [74, 232] on link "" at bounding box center [80, 226] width 26 height 13
checkbox input "true"
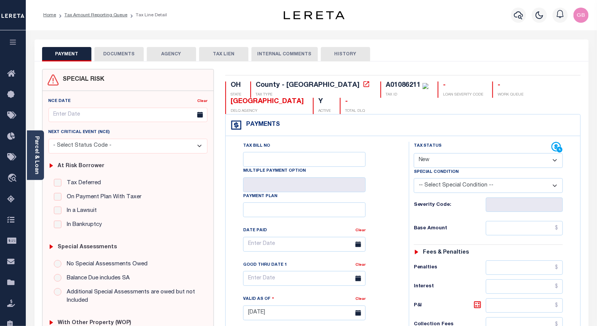
click at [443, 168] on div "Special Condition" at bounding box center [488, 173] width 149 height 11
click at [428, 160] on select "- Select Status Code - Open Due/Unpaid Paid Incomplete No Tax Due Internal Refu…" at bounding box center [488, 160] width 149 height 15
select select "PYD"
click at [414, 154] on select "- Select Status Code - Open Due/Unpaid Paid Incomplete No Tax Due Internal Refu…" at bounding box center [488, 160] width 149 height 15
type input "[DATE]"
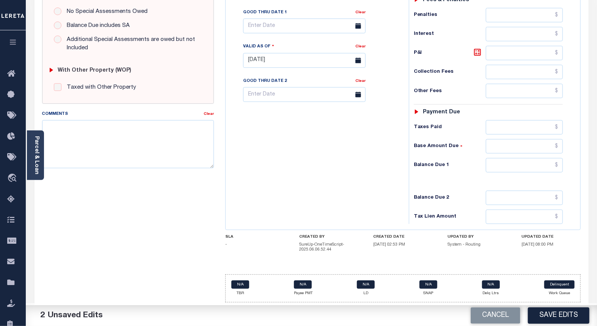
scroll to position [254, 0]
click at [559, 164] on input "text" at bounding box center [524, 165] width 77 height 14
type input "$0.00"
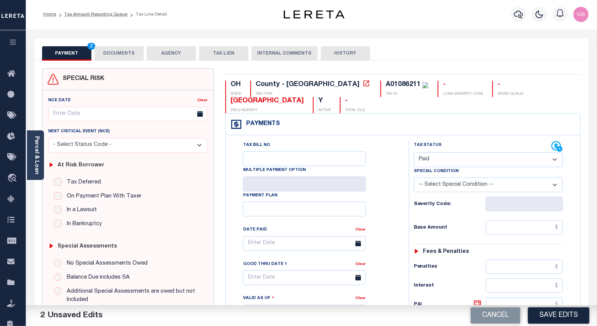
scroll to position [0, 0]
click at [112, 52] on button "DOCUMENTS" at bounding box center [118, 54] width 49 height 14
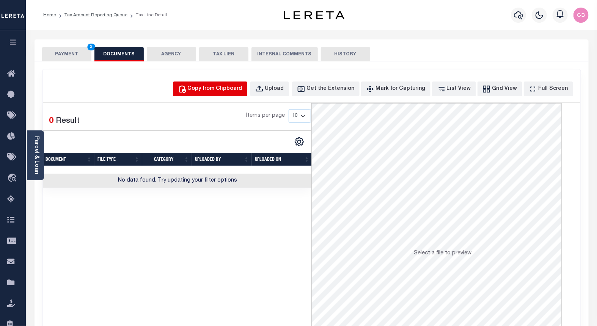
click at [217, 83] on button "Copy from Clipboard" at bounding box center [210, 89] width 74 height 15
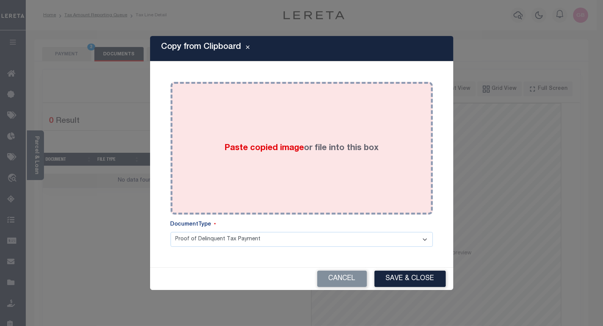
click at [324, 151] on label "Paste copied image or file into this box" at bounding box center [301, 148] width 154 height 13
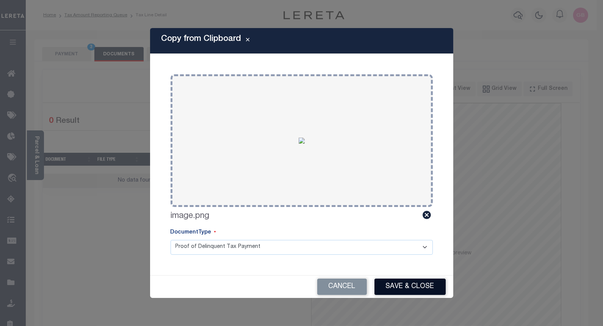
click at [415, 285] on button "Save & Close" at bounding box center [410, 287] width 71 height 16
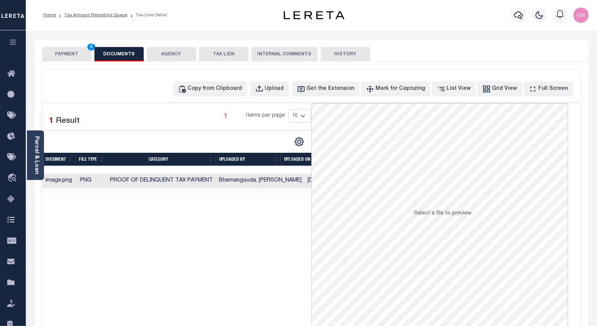
click at [70, 54] on button "PAYMENT 3" at bounding box center [66, 54] width 49 height 14
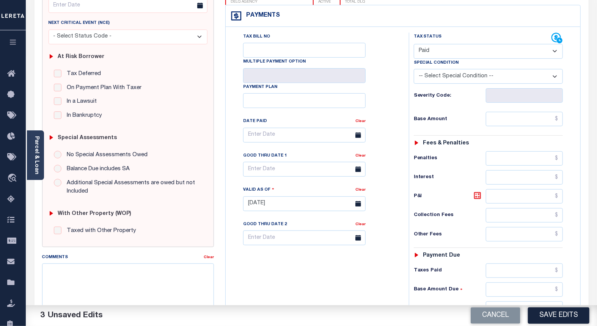
scroll to position [126, 0]
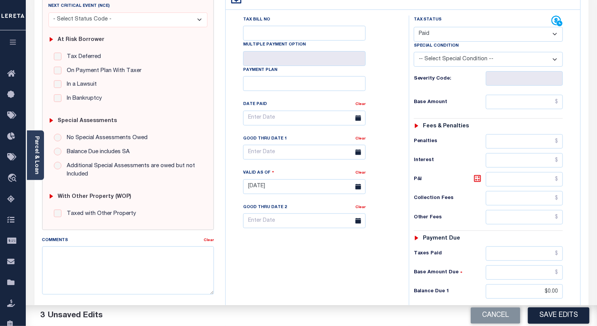
click at [547, 318] on button "Save Edits" at bounding box center [558, 315] width 61 height 16
checkbox input "false"
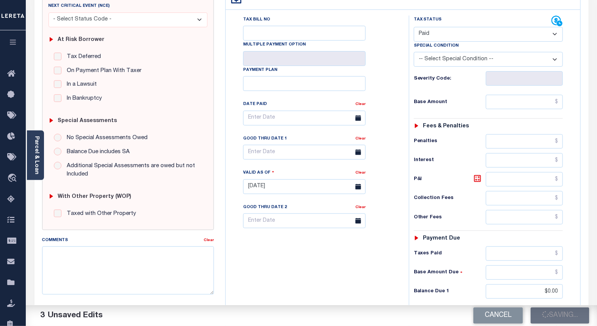
type input "$0"
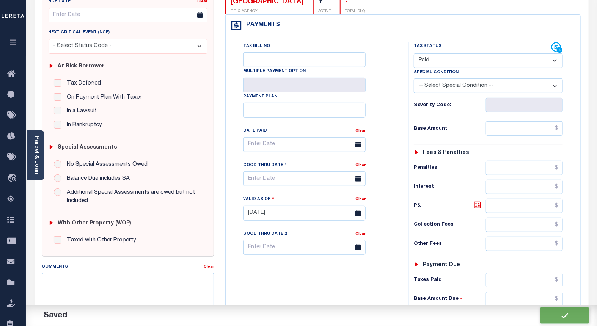
scroll to position [0, 0]
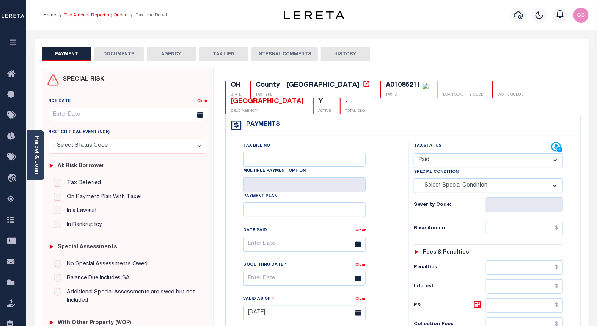
click at [88, 16] on link "Tax Amount Reporting Queue" at bounding box center [95, 15] width 63 height 5
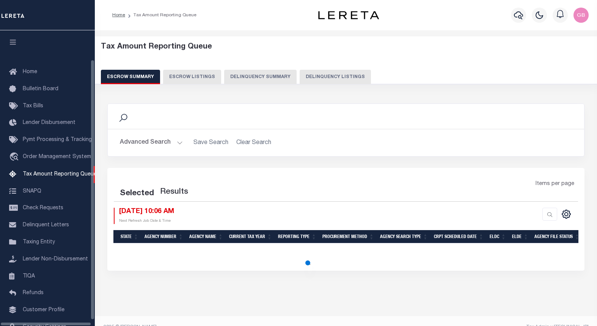
click at [323, 84] on button "Delinquency Listings" at bounding box center [334, 77] width 71 height 14
select select "100"
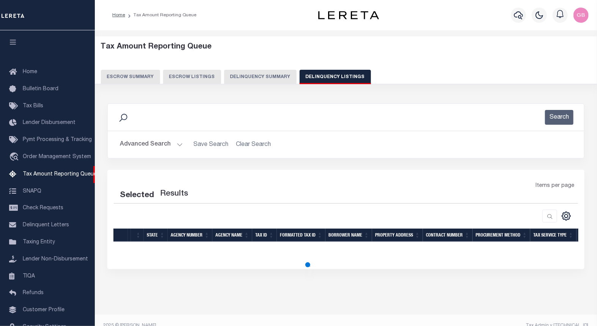
scroll to position [33, 0]
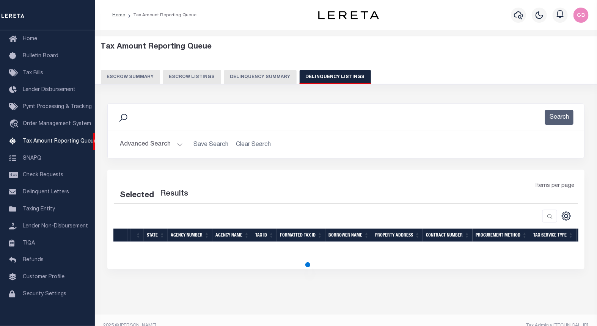
select select "100"
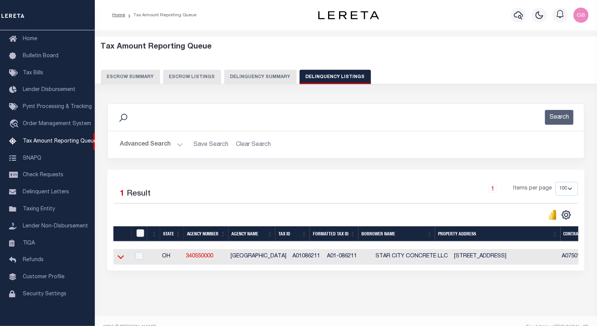
click at [121, 259] on icon at bounding box center [121, 257] width 6 height 8
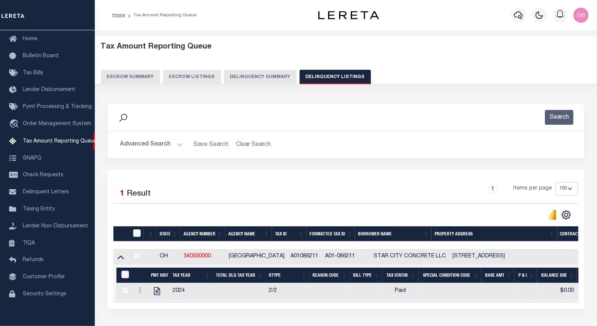
click at [141, 231] on div at bounding box center [137, 233] width 13 height 8
click at [134, 232] on input "checkbox" at bounding box center [137, 233] width 8 height 8
checkbox input "true"
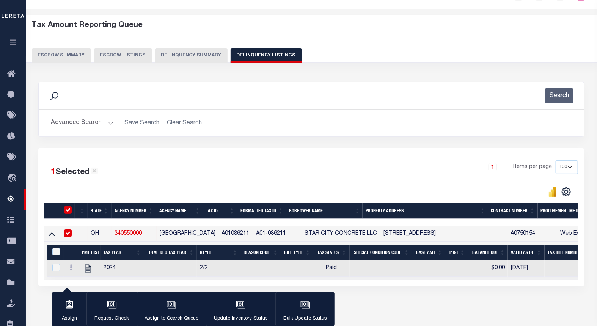
scroll to position [42, 0]
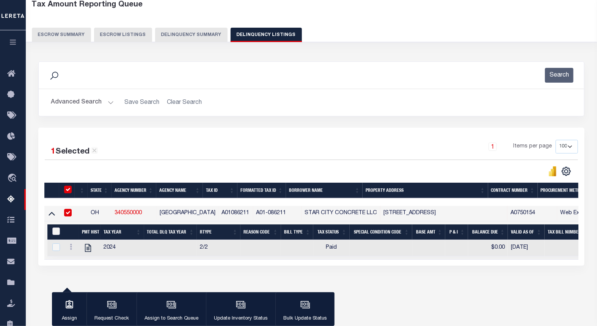
click at [54, 229] on input "&nbsp;" at bounding box center [56, 231] width 8 height 8
checkbox input "true"
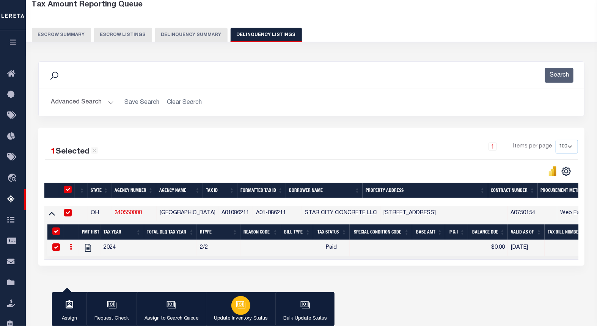
click at [231, 306] on div "button" at bounding box center [240, 305] width 19 height 19
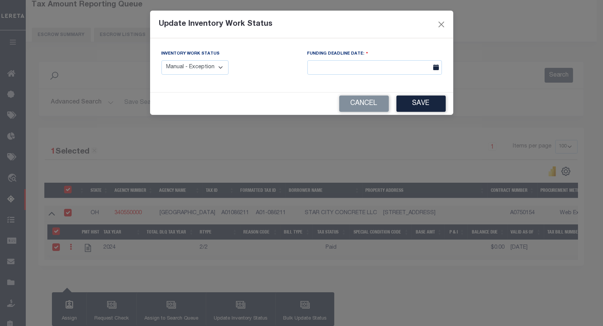
click at [194, 71] on select "Manual - Exception Pended - Awaiting Search Late Add Exception Completed" at bounding box center [194, 67] width 67 height 15
select select "4"
click at [161, 60] on select "Manual - Exception Pended - Awaiting Search Late Add Exception Completed" at bounding box center [194, 67] width 67 height 15
click at [408, 104] on button "Save" at bounding box center [421, 104] width 49 height 16
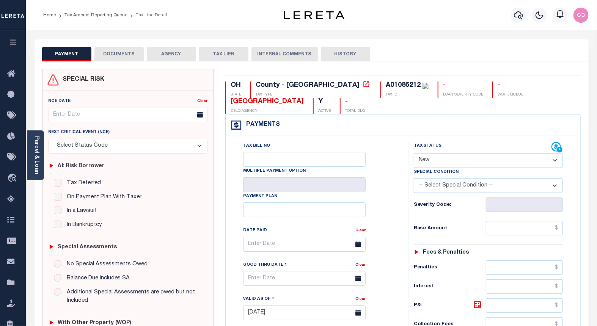
click at [440, 160] on select "- Select Status Code - Open Due/Unpaid Paid Incomplete No Tax Due Internal Refu…" at bounding box center [488, 160] width 149 height 15
select select "PYD"
click at [414, 154] on select "- Select Status Code - Open Due/Unpaid Paid Incomplete No Tax Due Internal Refu…" at bounding box center [488, 160] width 149 height 15
type input "[DATE]"
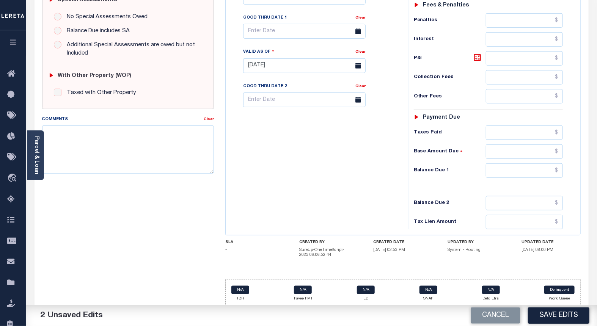
scroll to position [254, 0]
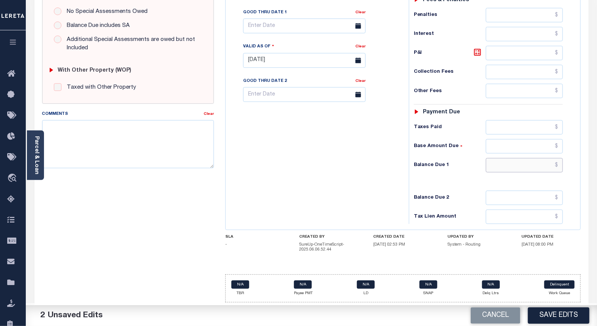
click at [559, 168] on input "text" at bounding box center [524, 165] width 77 height 14
type input "$0.00"
click at [569, 315] on button "Save Edits" at bounding box center [558, 315] width 61 height 16
checkbox input "false"
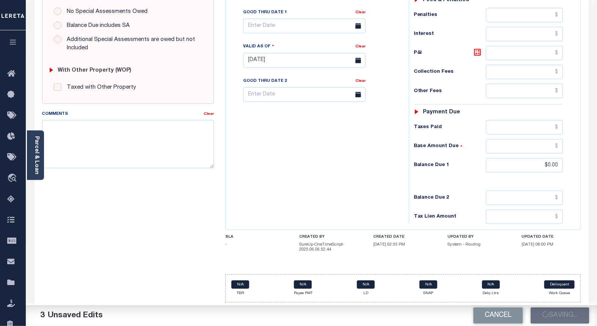
checkbox input "false"
type input "$0"
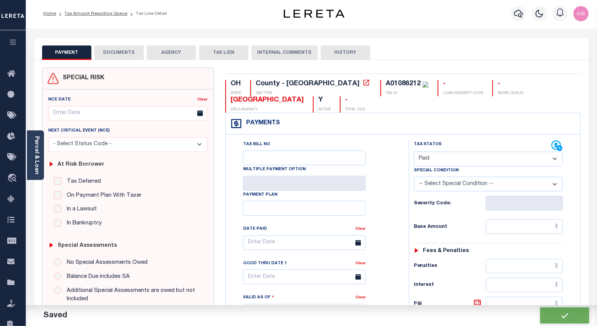
scroll to position [0, 0]
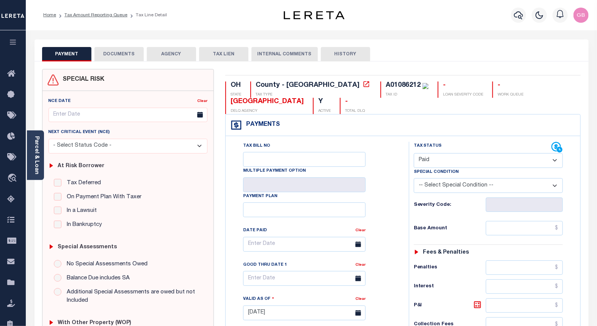
click at [120, 53] on button "DOCUMENTS" at bounding box center [118, 54] width 49 height 14
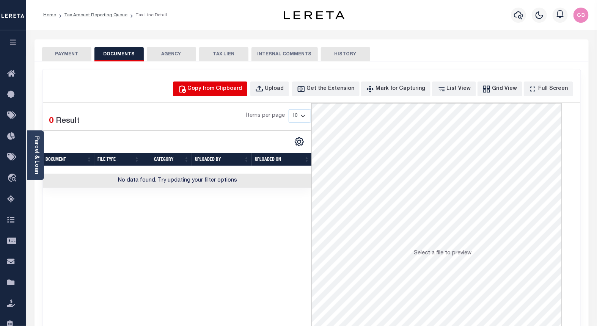
click at [211, 88] on div "Copy from Clipboard" at bounding box center [215, 89] width 55 height 8
select select "POP"
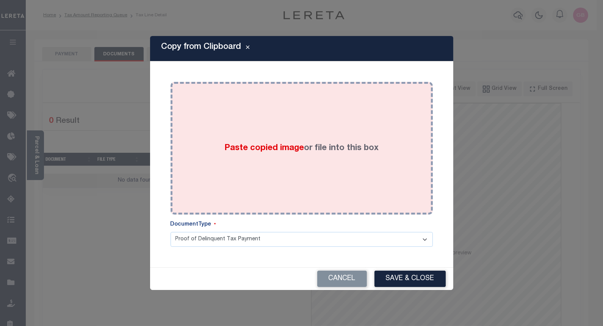
click at [303, 147] on label "Paste copied image or file into this box" at bounding box center [301, 148] width 154 height 13
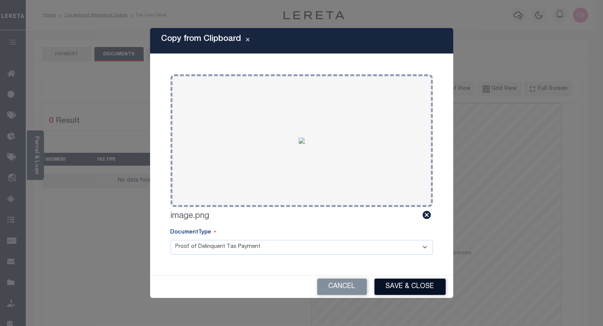
click at [404, 283] on button "Save & Close" at bounding box center [410, 287] width 71 height 16
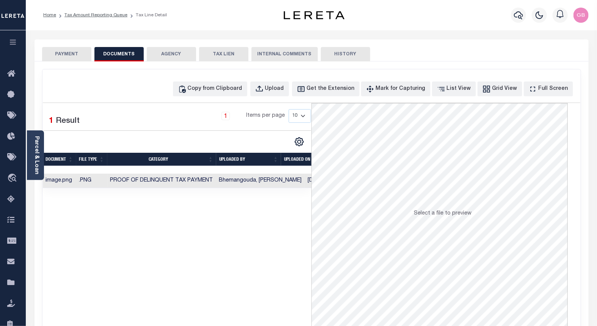
click at [67, 53] on button "PAYMENT" at bounding box center [66, 54] width 49 height 14
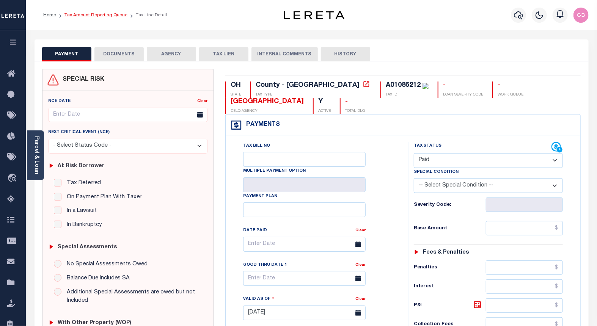
click at [93, 16] on link "Tax Amount Reporting Queue" at bounding box center [95, 15] width 63 height 5
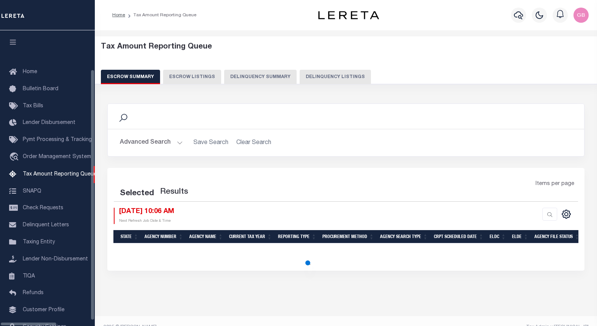
select select "100"
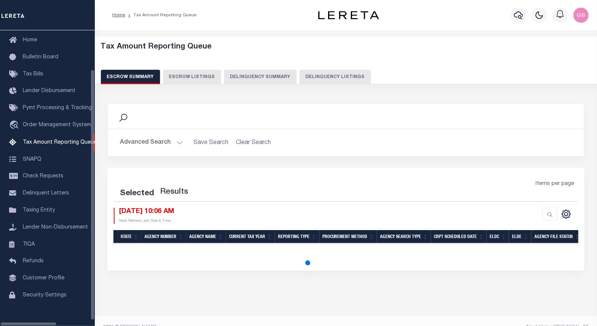
select select "100"
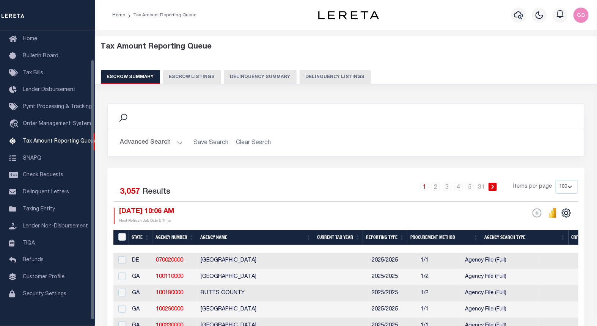
scroll to position [33, 0]
click at [313, 77] on button "Delinquency Listings" at bounding box center [334, 77] width 71 height 14
select select "100"
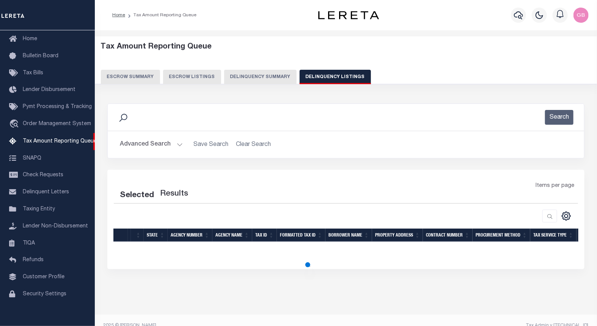
select select "100"
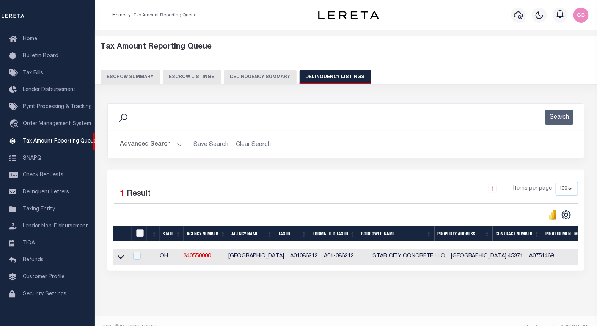
click at [137, 235] on input "checkbox" at bounding box center [140, 233] width 8 height 8
checkbox input "true"
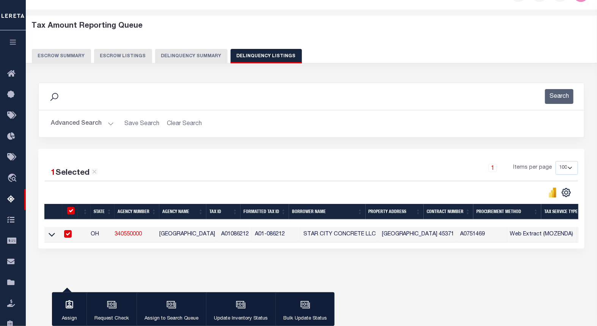
scroll to position [42, 0]
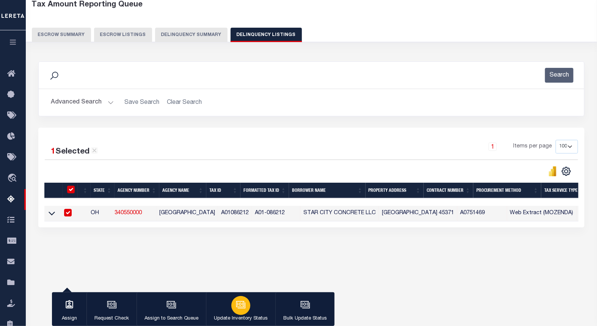
click at [256, 303] on button "Update Inventory Status" at bounding box center [240, 309] width 69 height 34
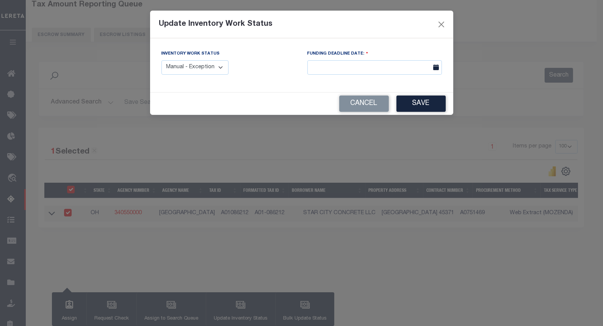
click at [203, 71] on select "Manual - Exception Pended - Awaiting Search Late Add Exception Completed" at bounding box center [194, 67] width 67 height 15
select select "4"
click at [161, 60] on select "Manual - Exception Pended - Awaiting Search Late Add Exception Completed" at bounding box center [194, 67] width 67 height 15
click at [407, 99] on button "Save" at bounding box center [421, 104] width 49 height 16
